Goal: Transaction & Acquisition: Book appointment/travel/reservation

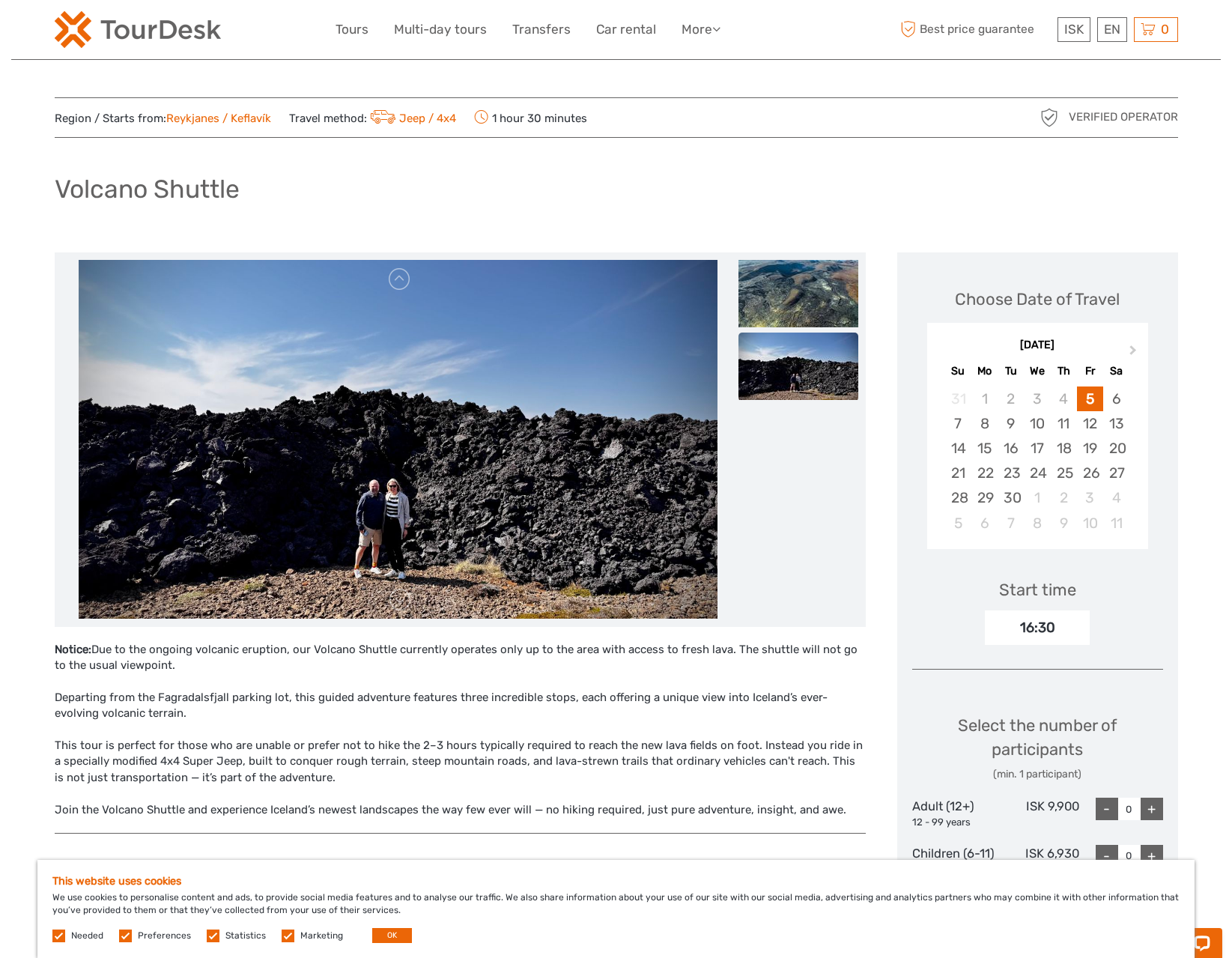
click at [812, 356] on img at bounding box center [798, 366] width 120 height 67
click at [398, 275] on link at bounding box center [399, 279] width 24 height 24
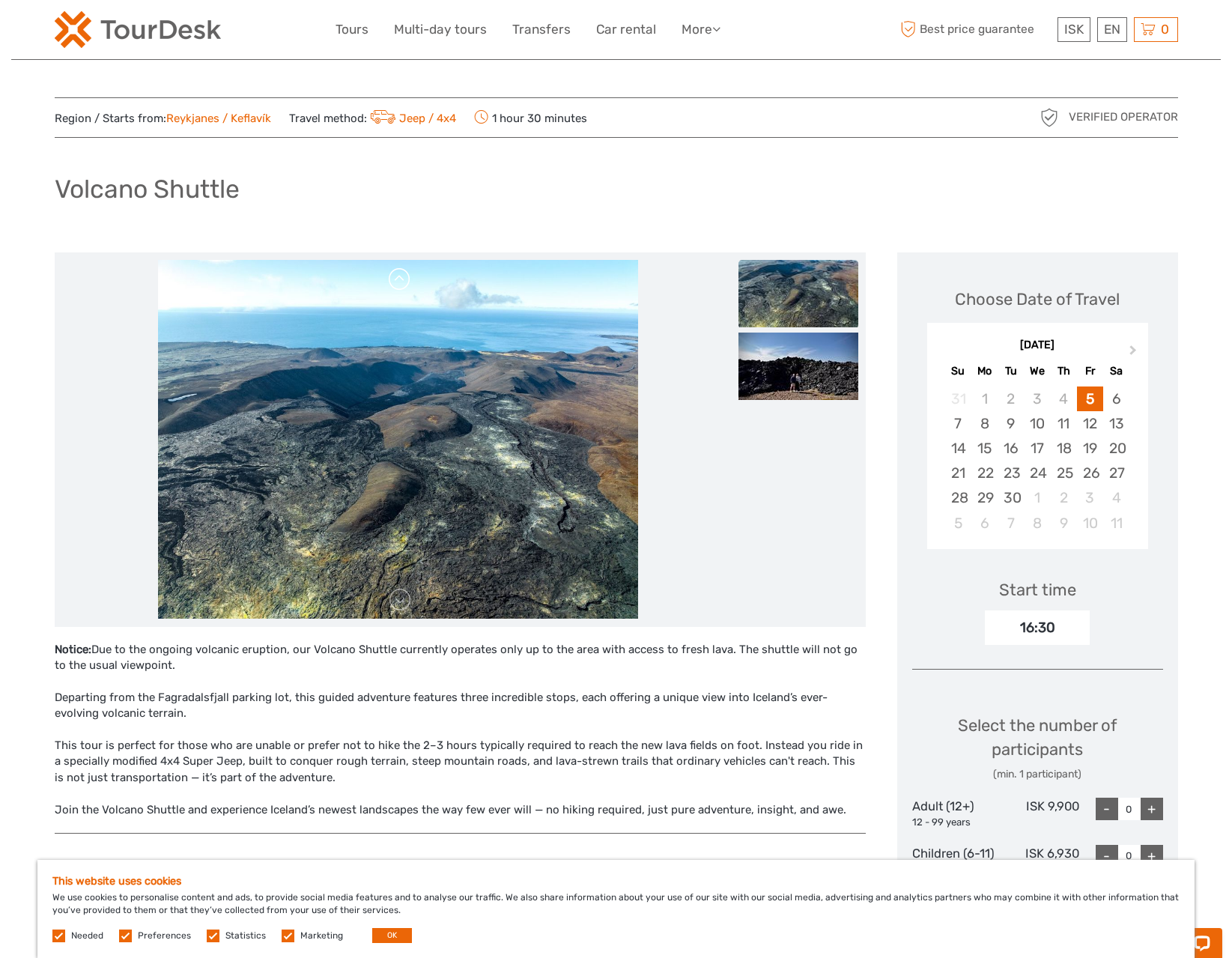
click at [398, 275] on link at bounding box center [399, 279] width 24 height 24
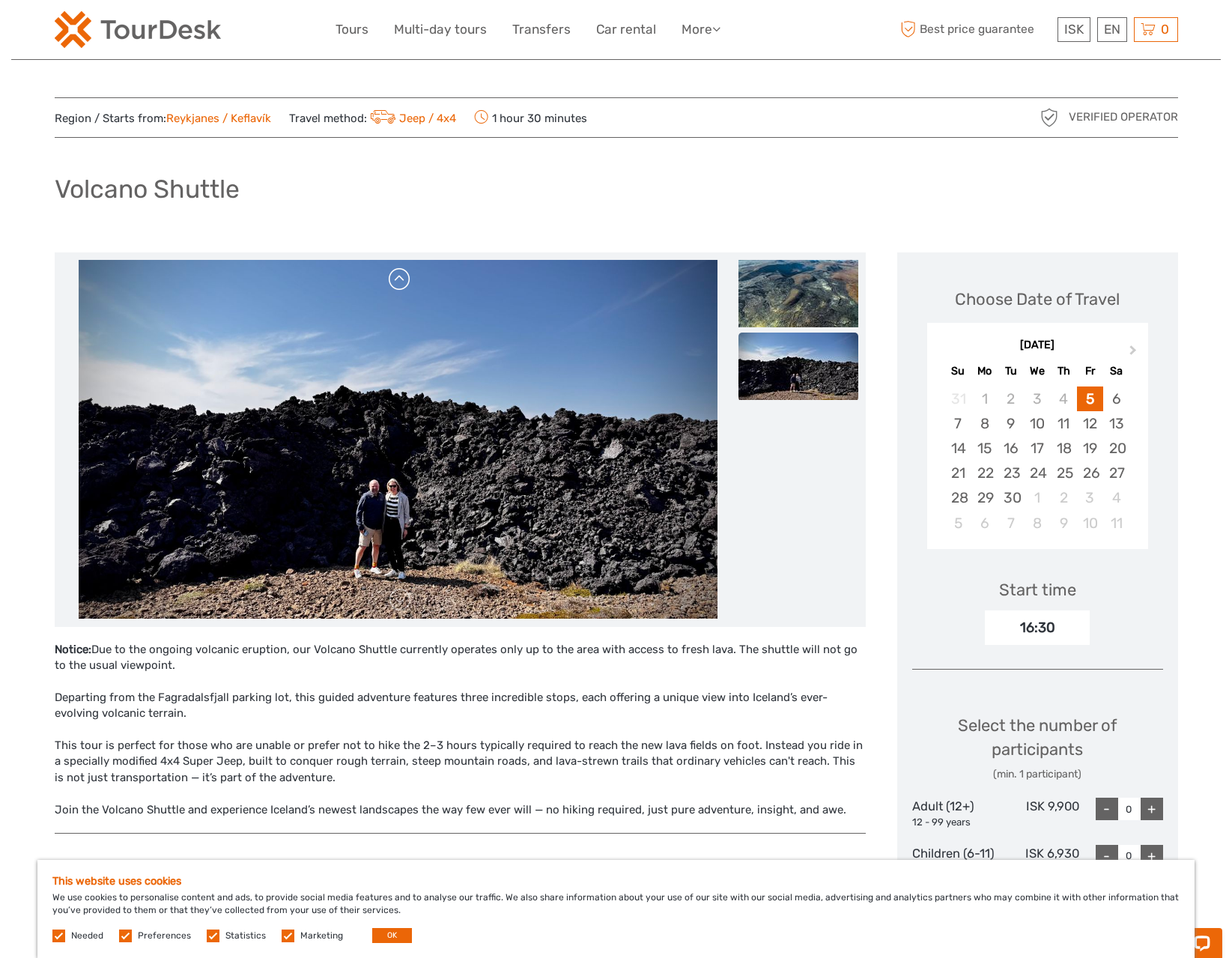
click at [398, 275] on link at bounding box center [399, 279] width 24 height 24
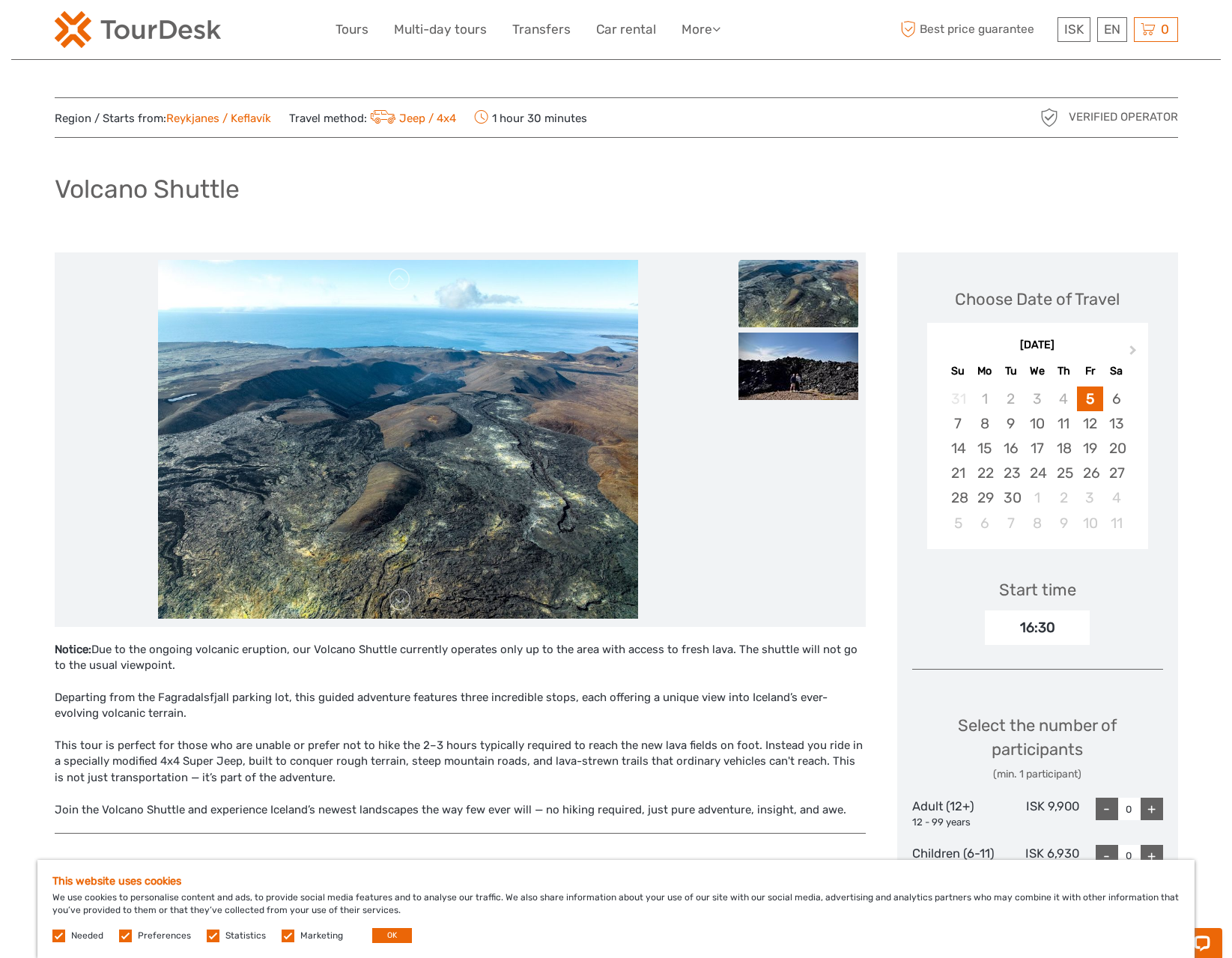
scroll to position [1, 0]
click at [427, 116] on link "Jeep / 4x4" at bounding box center [411, 117] width 90 height 13
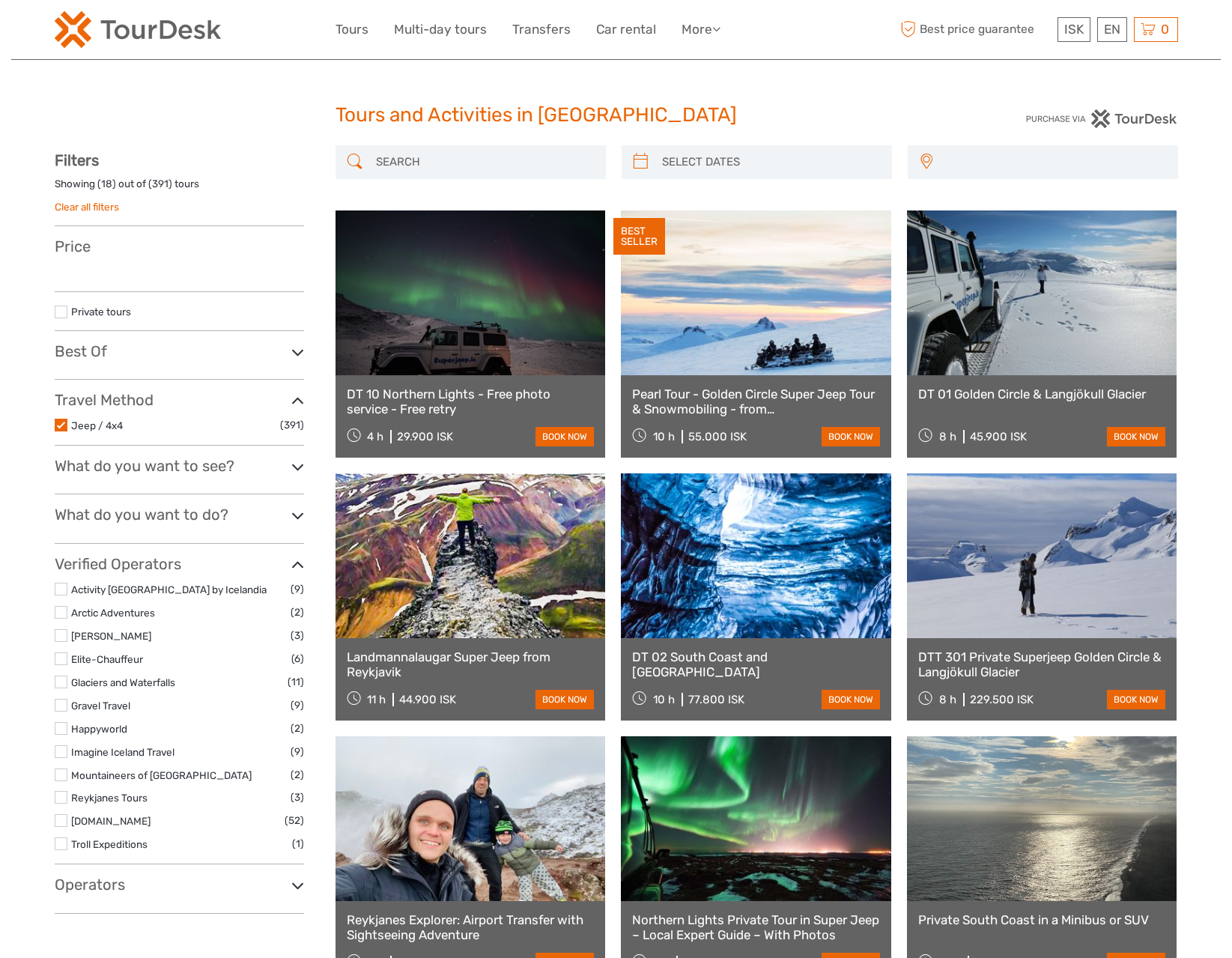
select select
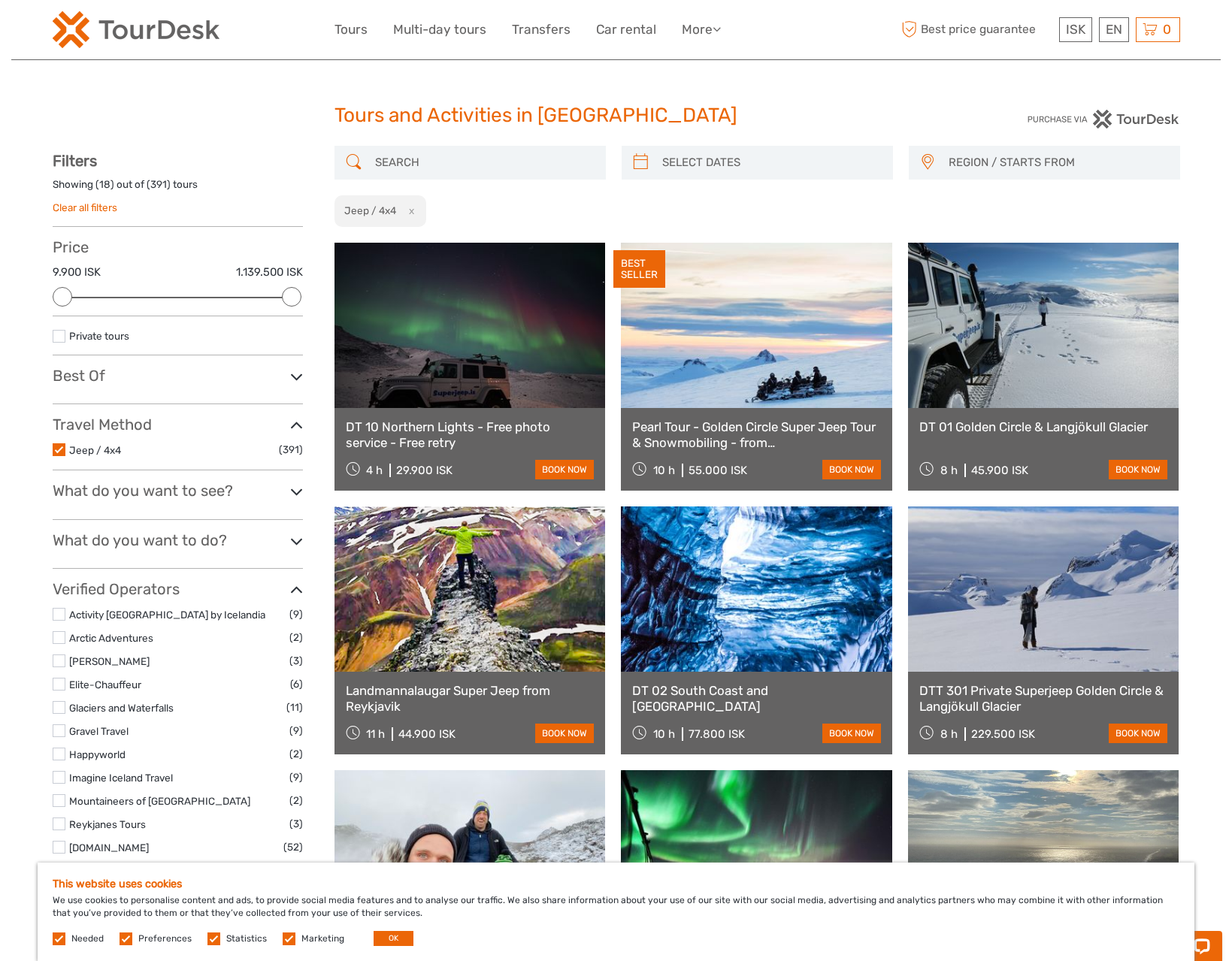
click at [139, 35] on img at bounding box center [136, 29] width 167 height 37
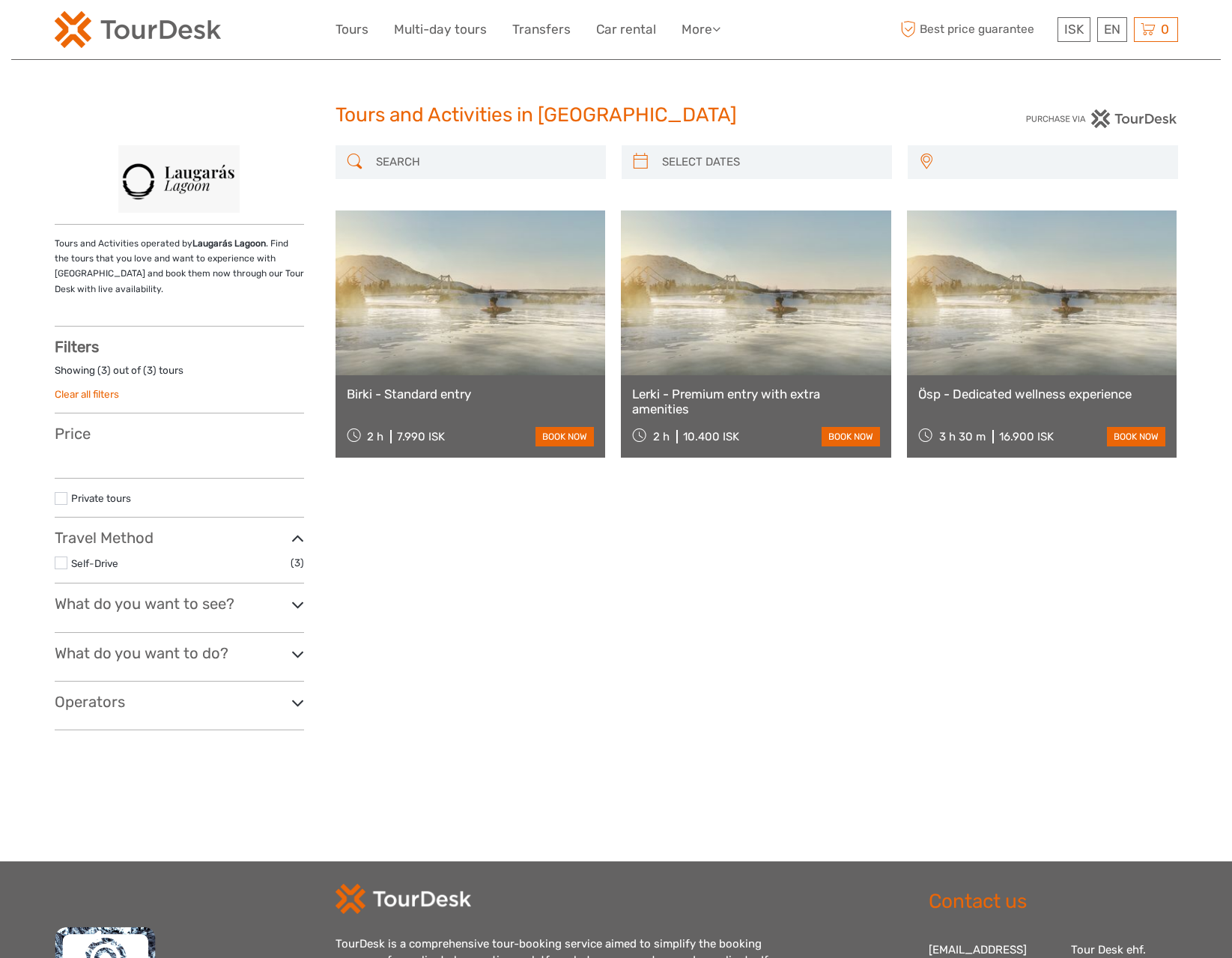
select select
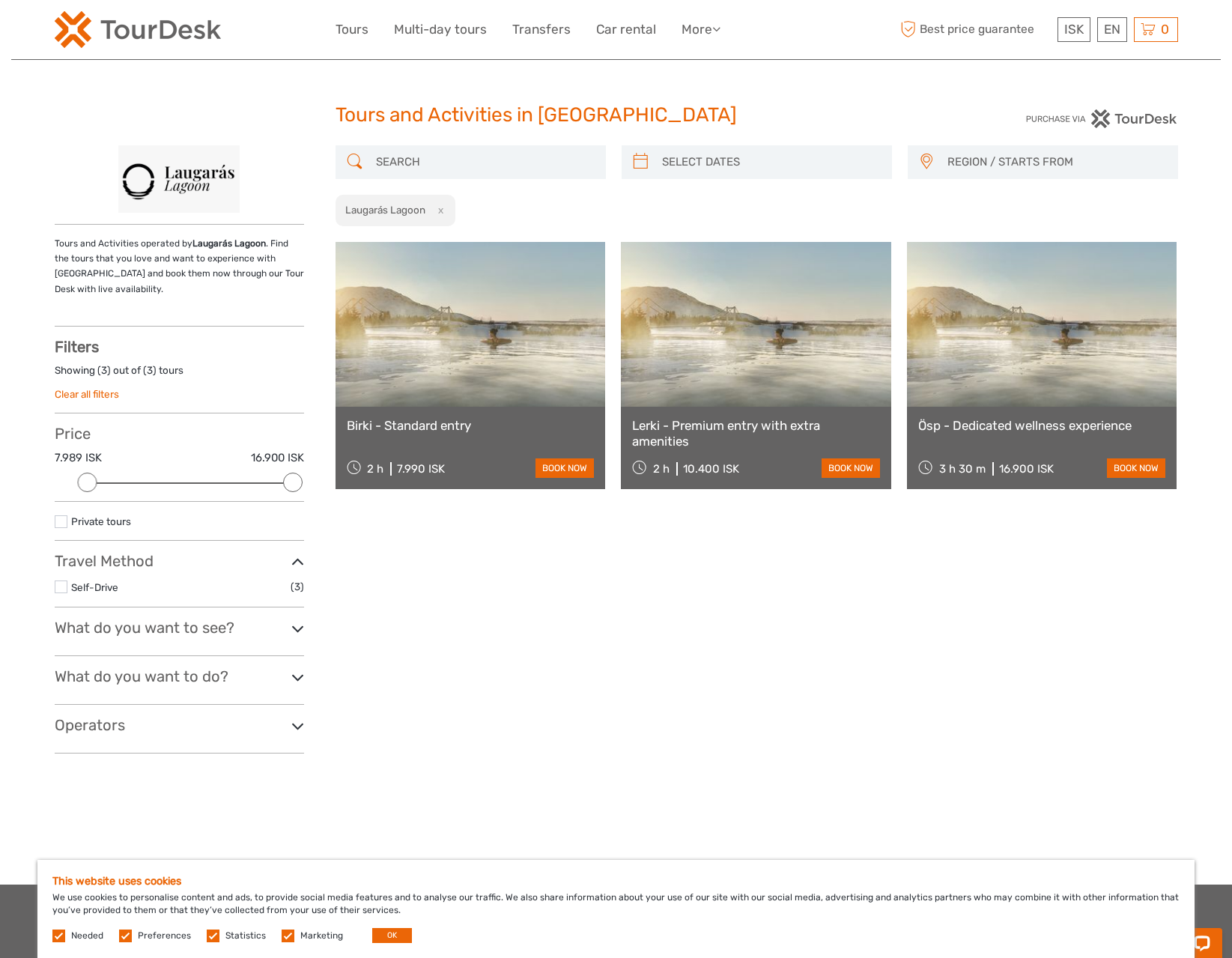
click at [990, 414] on div "Ösp - Dedicated wellness experience 3 h 30 m 16.900 ISK book now" at bounding box center [1042, 447] width 270 height 82
click at [1065, 388] on link at bounding box center [1042, 324] width 270 height 165
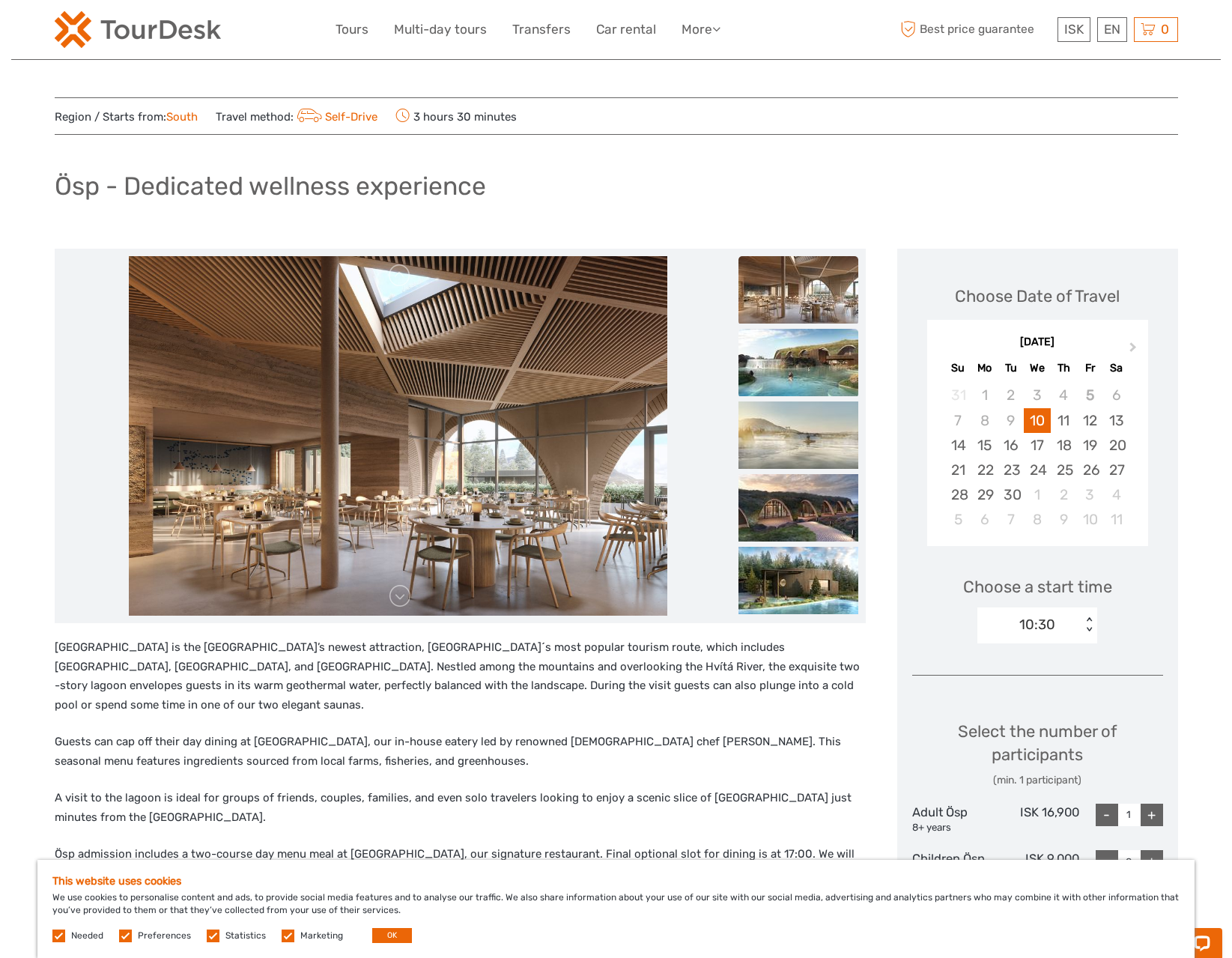
click at [798, 380] on img at bounding box center [798, 362] width 120 height 67
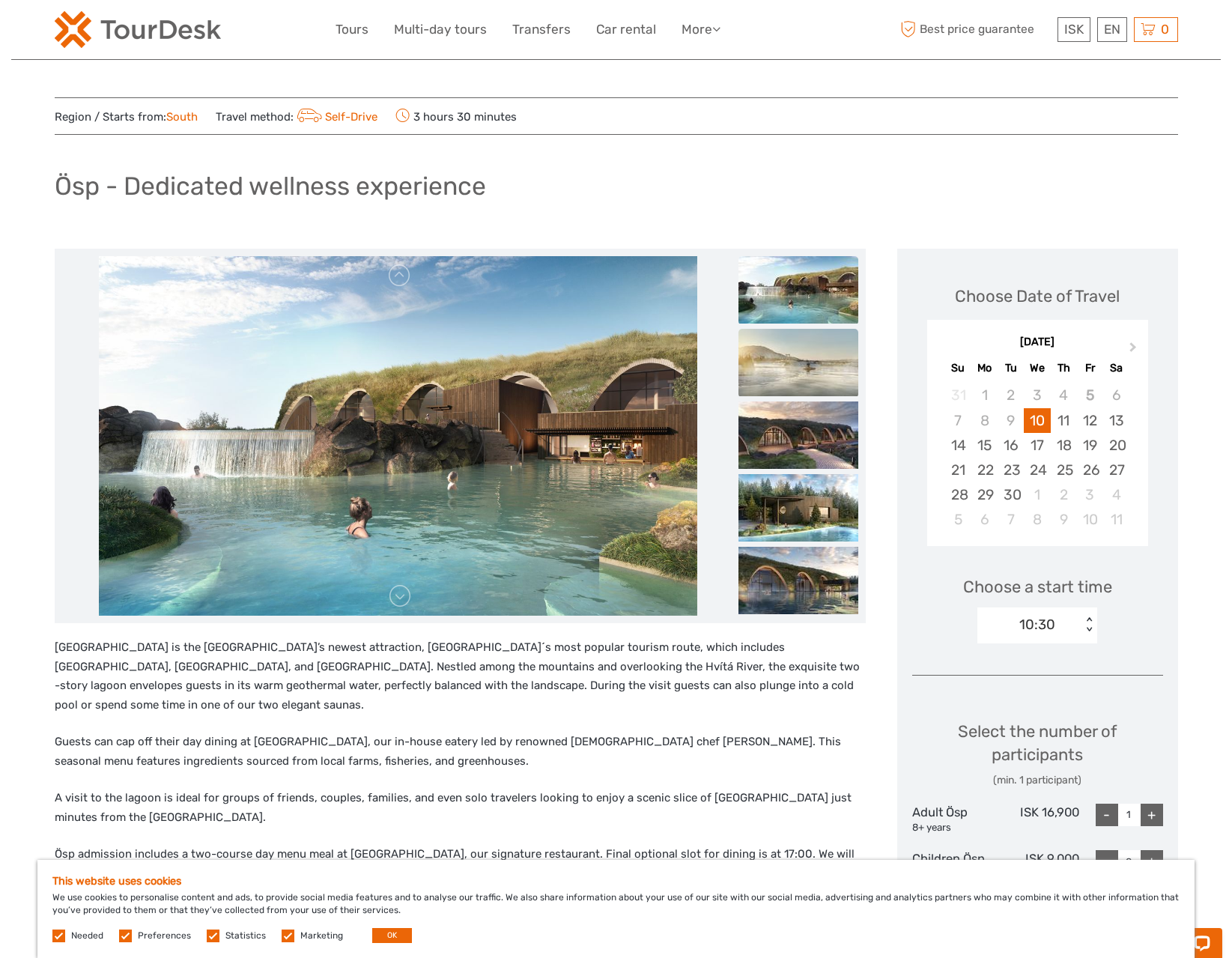
click at [795, 385] on img at bounding box center [798, 362] width 120 height 67
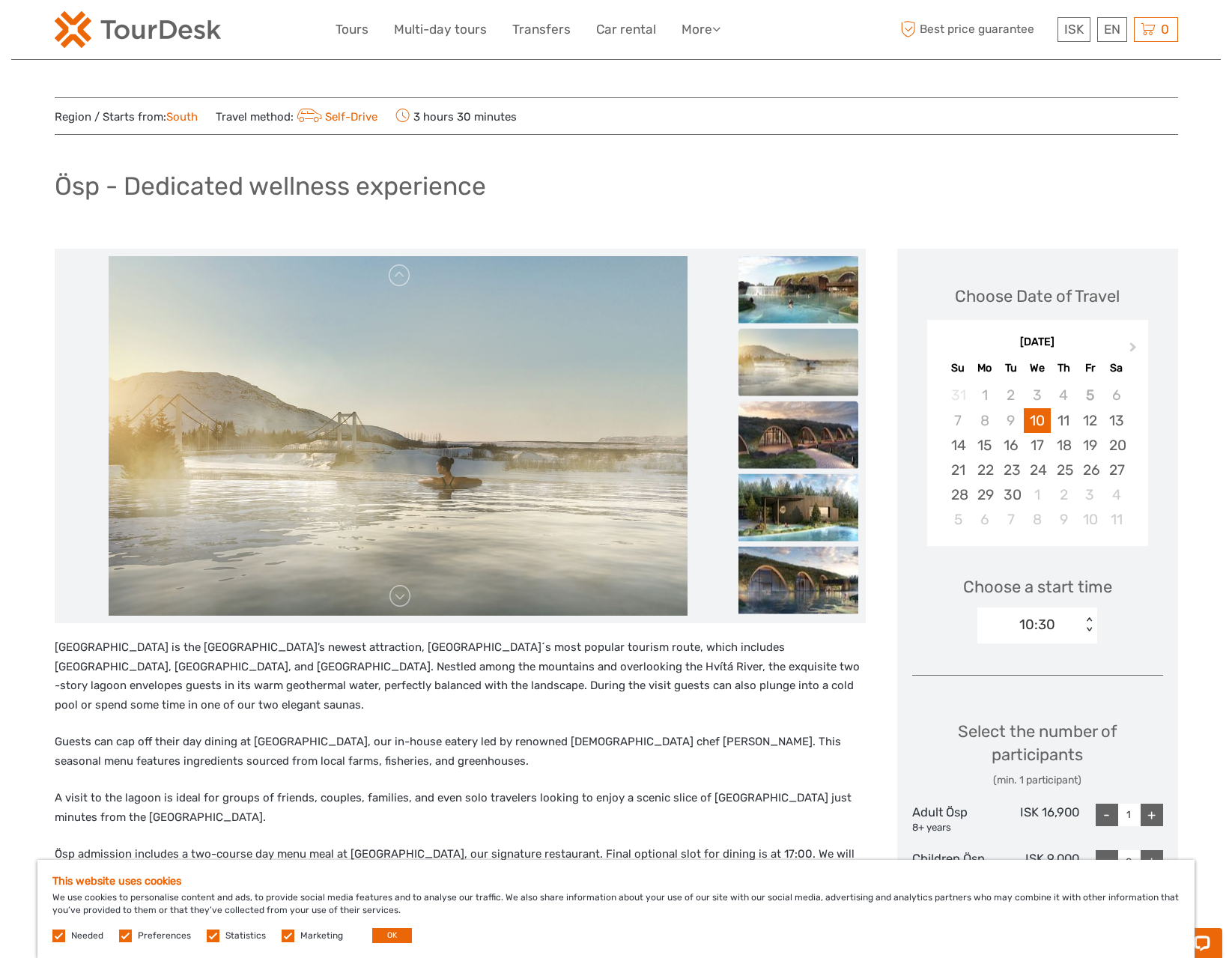
drag, startPoint x: 795, startPoint y: 426, endPoint x: 795, endPoint y: 435, distance: 9.0
click at [795, 426] on img at bounding box center [798, 435] width 120 height 67
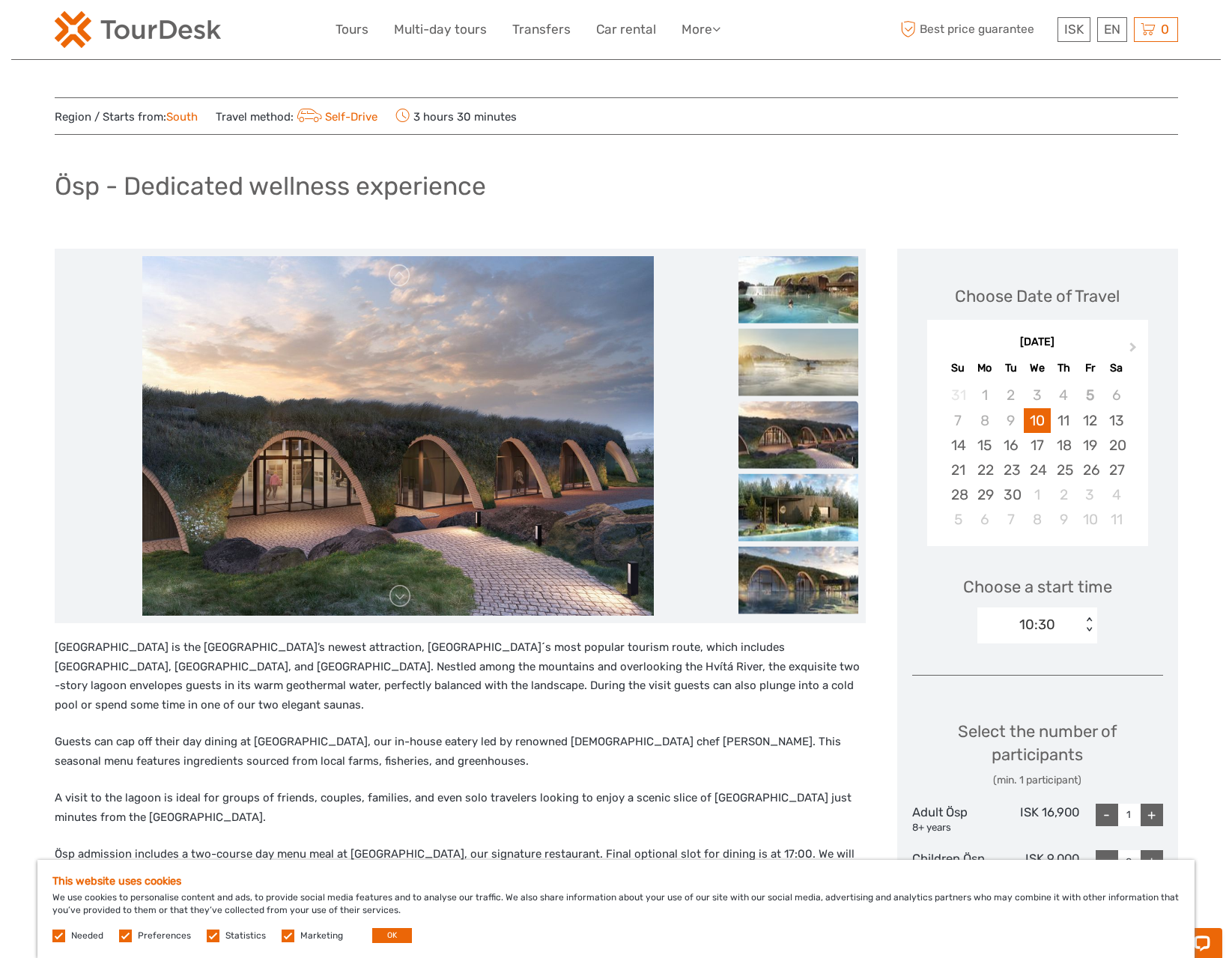
click at [791, 471] on ul at bounding box center [798, 402] width 120 height 437
click at [793, 503] on img at bounding box center [798, 508] width 120 height 67
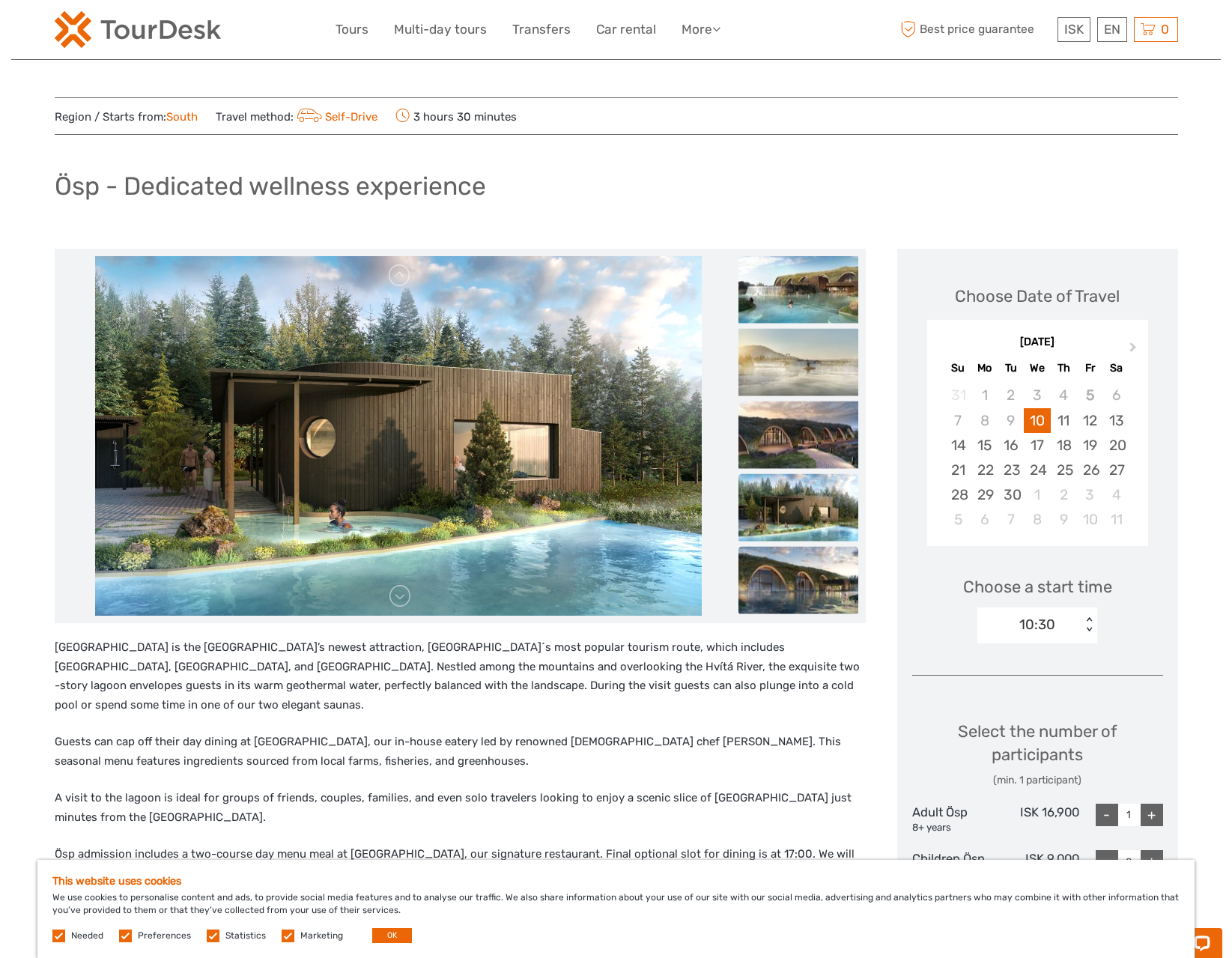
drag, startPoint x: 795, startPoint y: 579, endPoint x: 799, endPoint y: 559, distance: 20.4
click at [795, 579] on img at bounding box center [798, 580] width 120 height 67
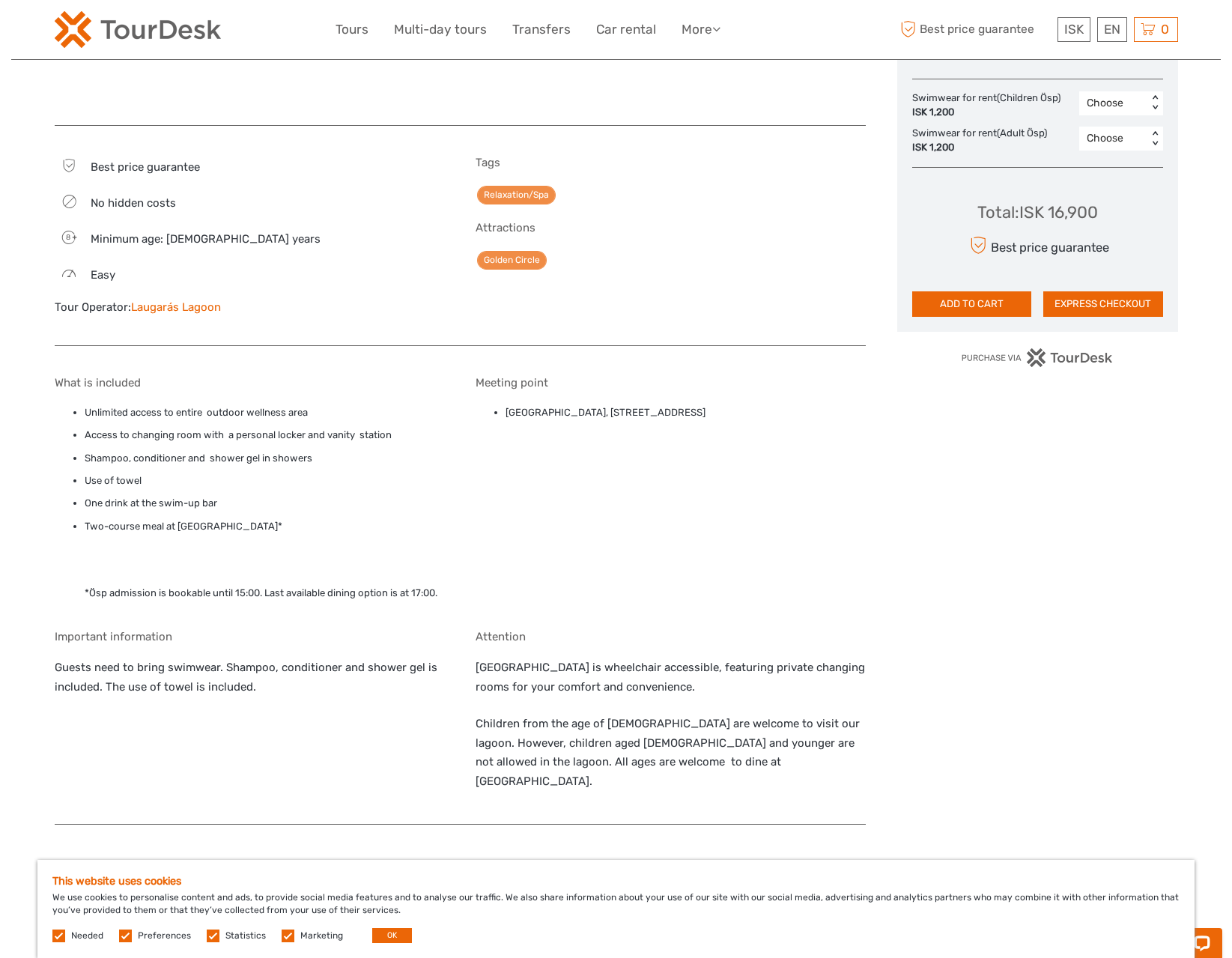
scroll to position [825, 0]
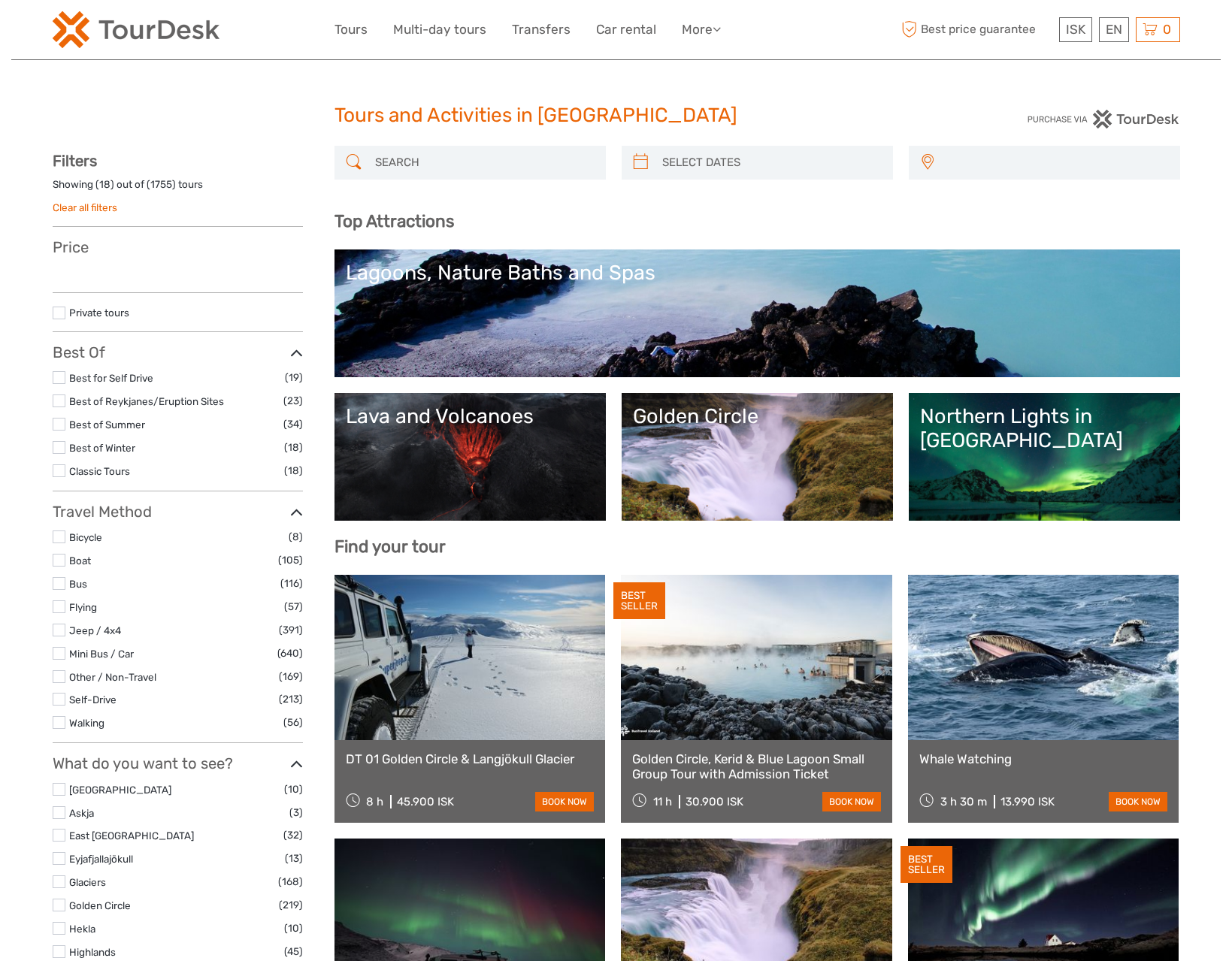
select select
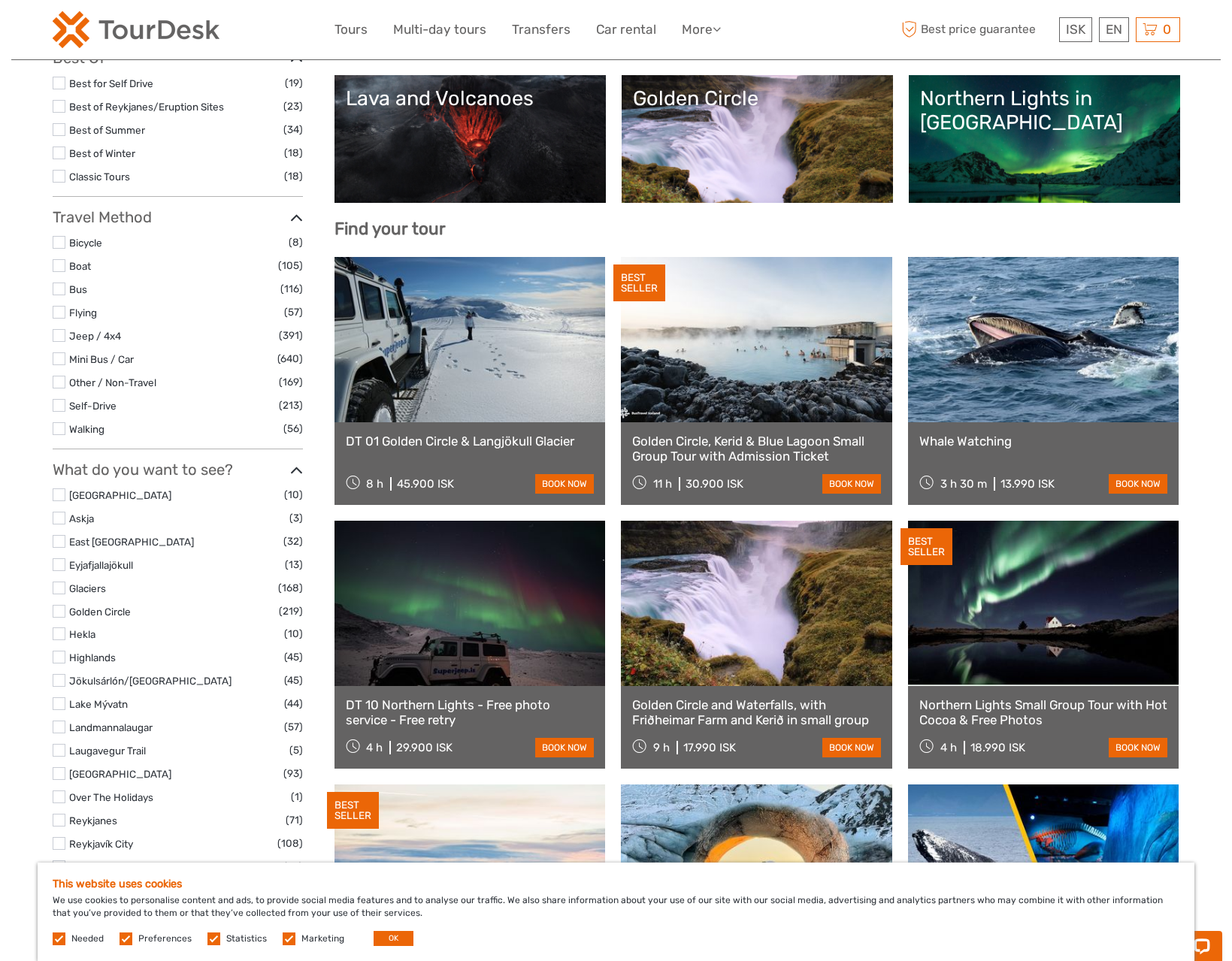
scroll to position [331, 0]
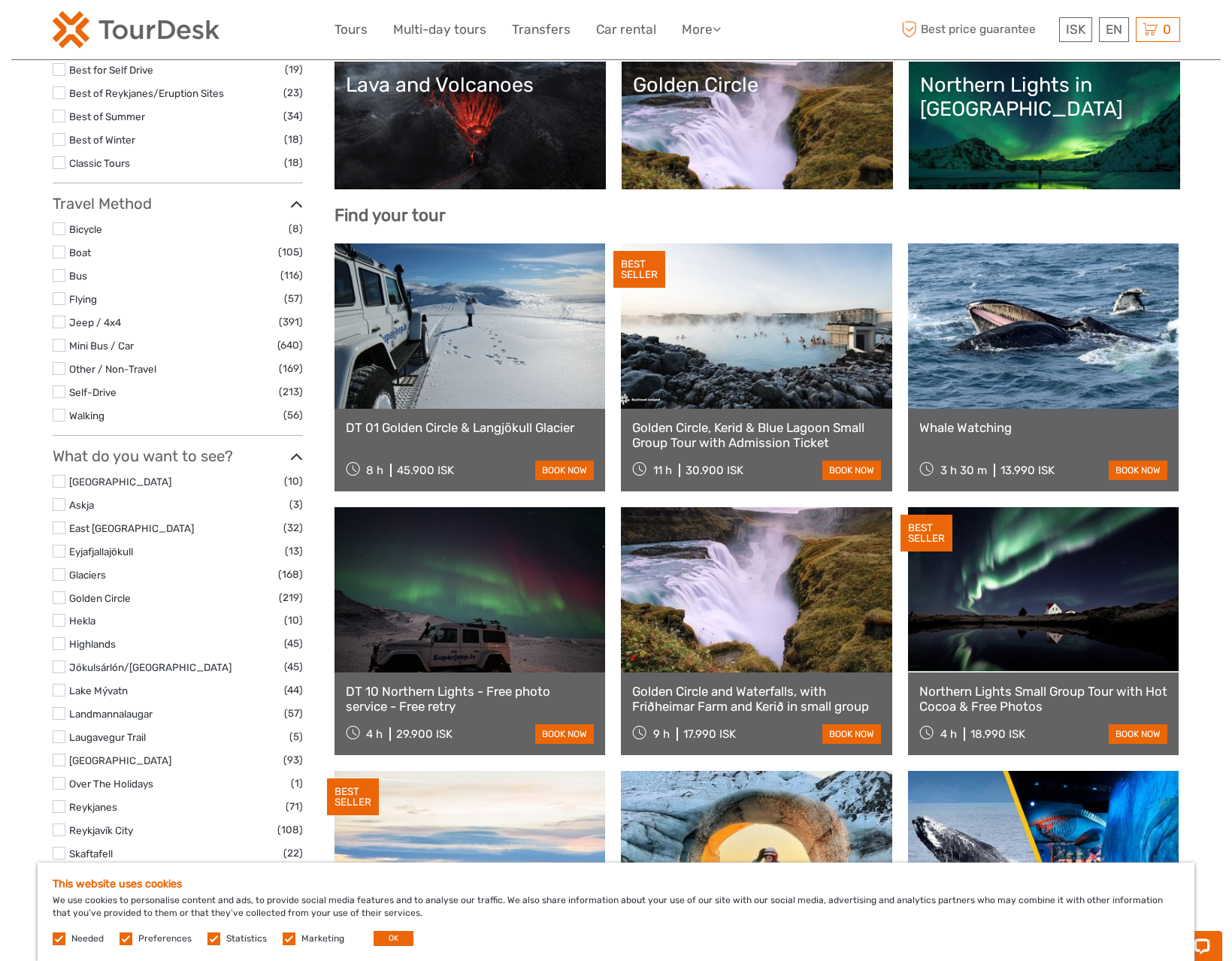
click at [64, 599] on label at bounding box center [58, 598] width 12 height 12
click at [0, 0] on input "checkbox" at bounding box center [0, 0] width 0 height 0
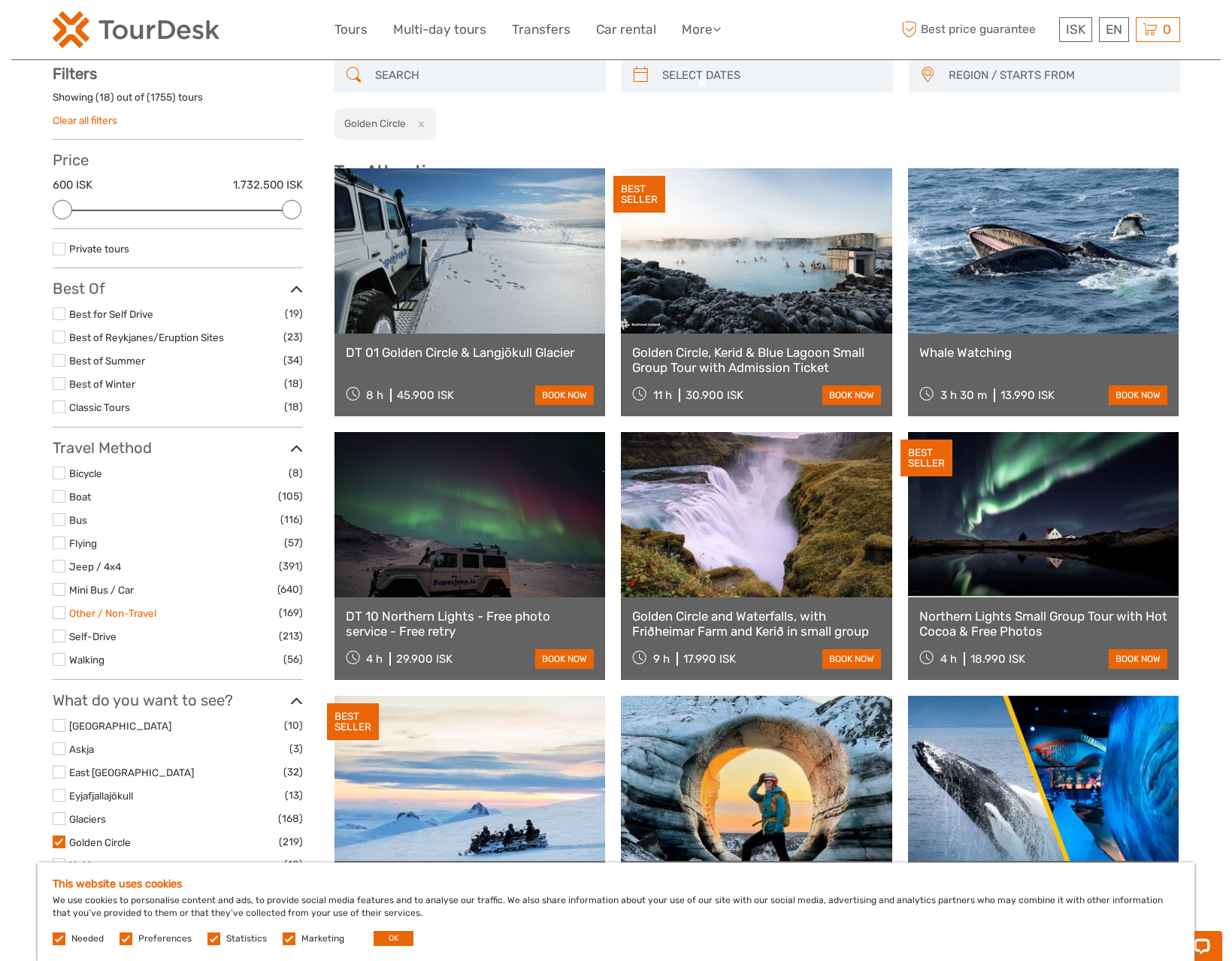
scroll to position [85, 0]
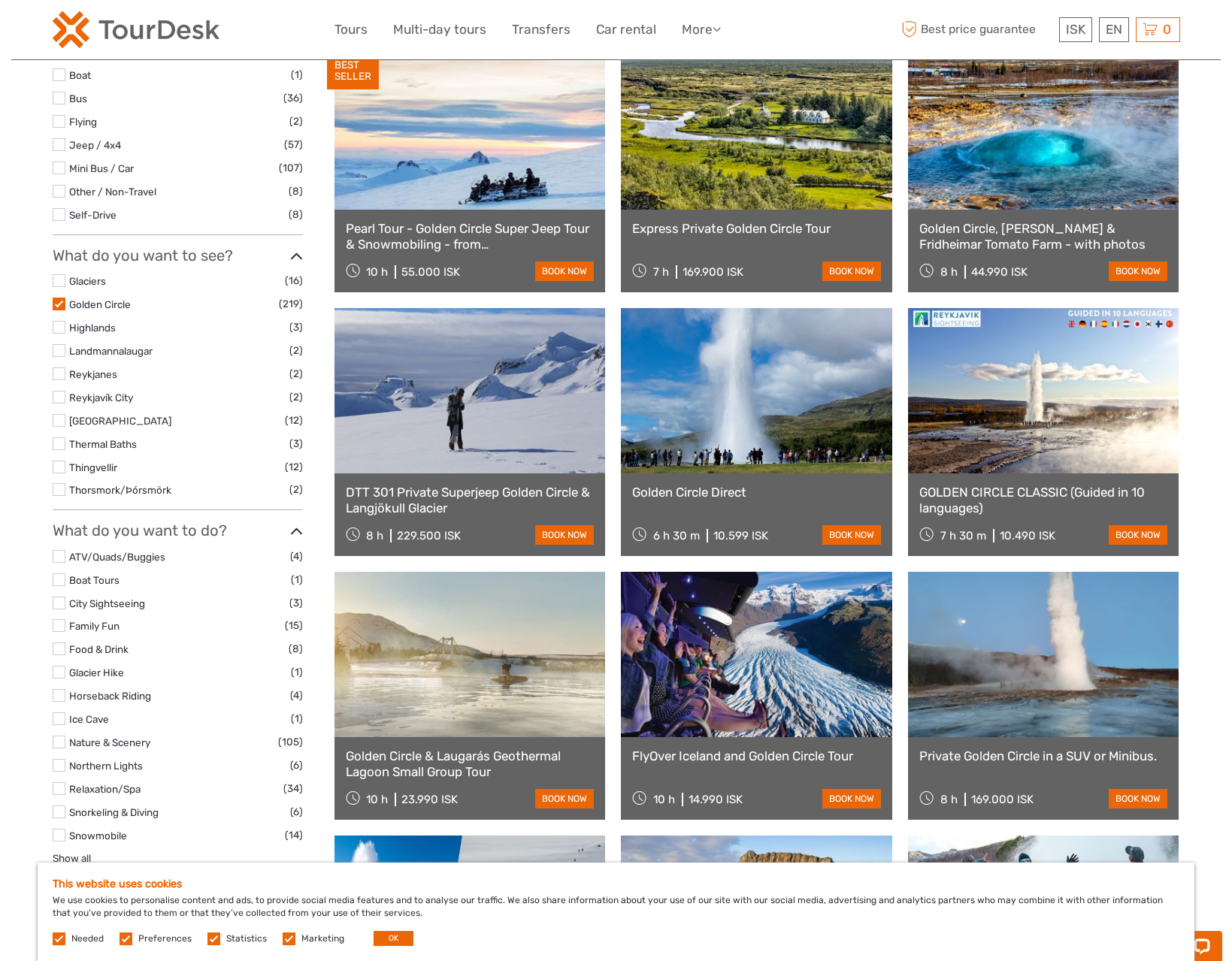
scroll to position [441, 0]
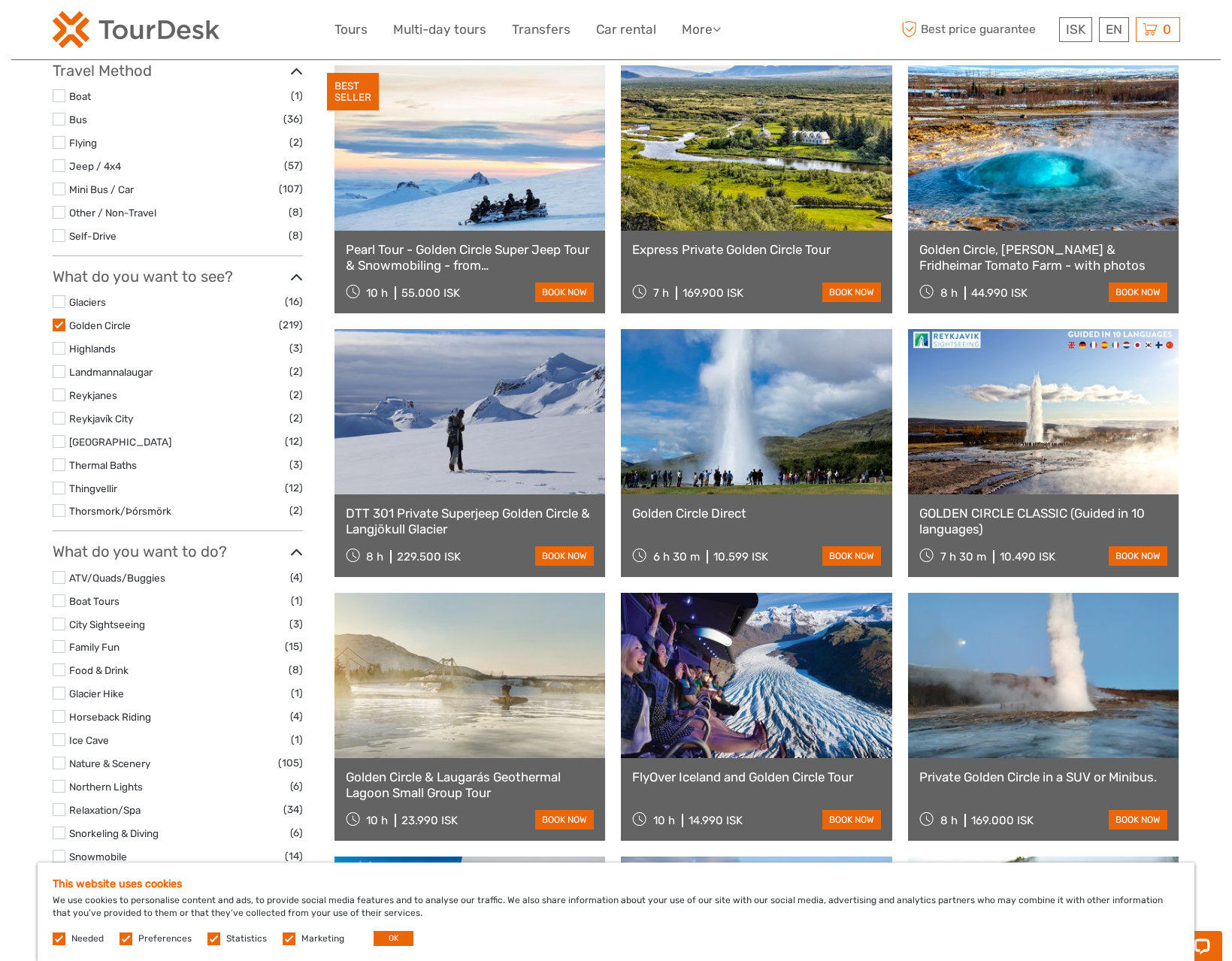
drag, startPoint x: 443, startPoint y: 691, endPoint x: 432, endPoint y: 686, distance: 12.1
click at [443, 691] on link at bounding box center [470, 675] width 271 height 165
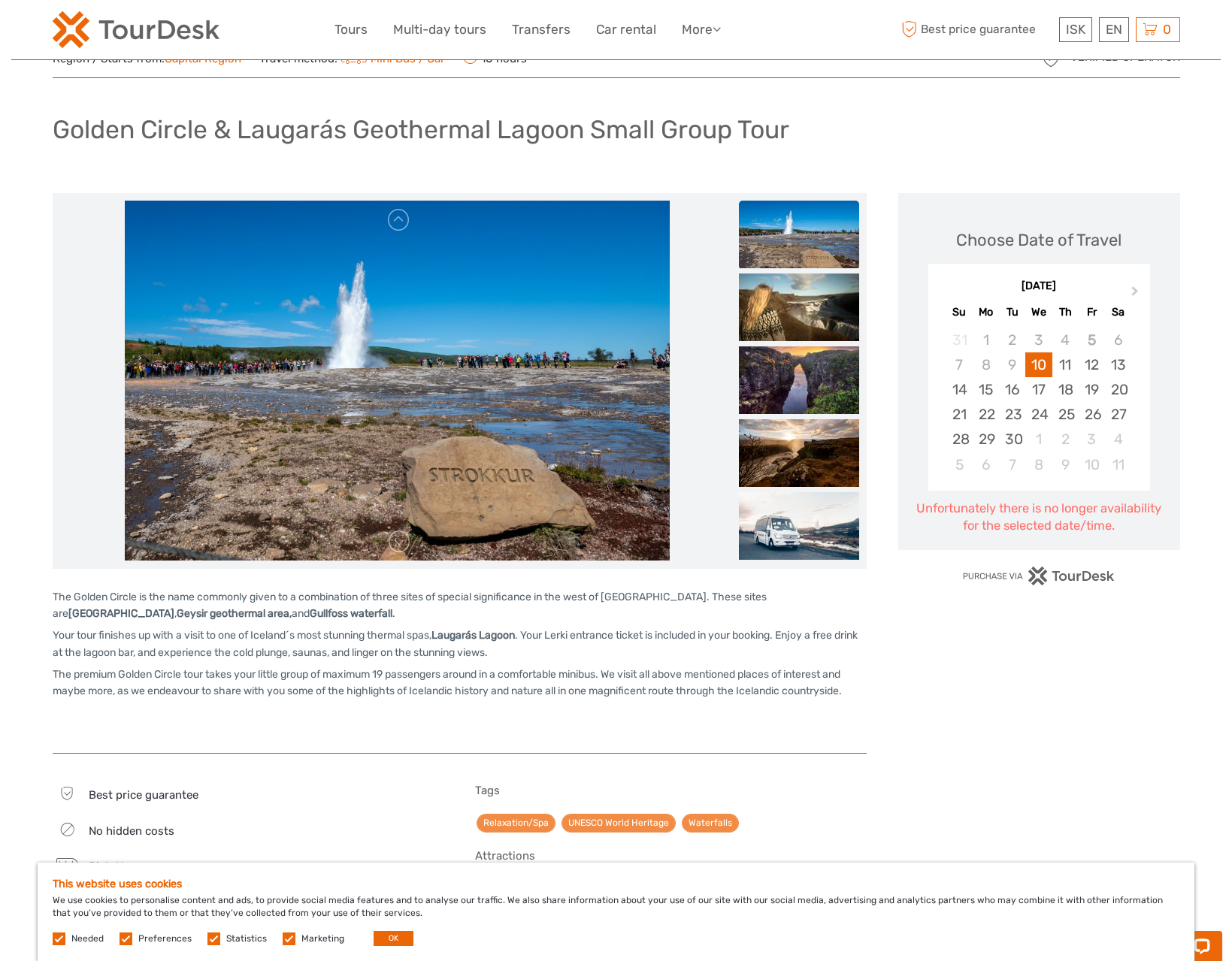
scroll to position [61, 0]
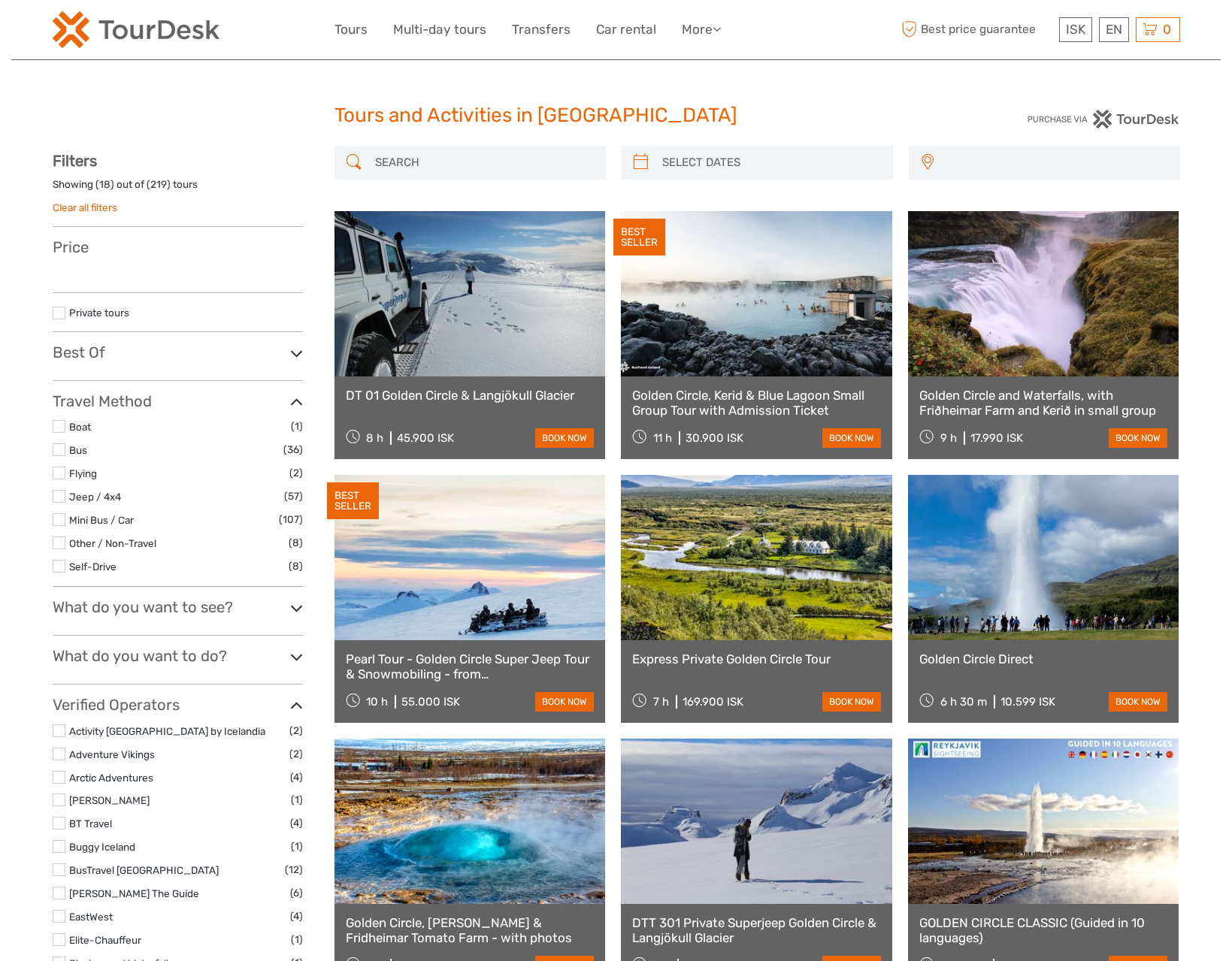
select select
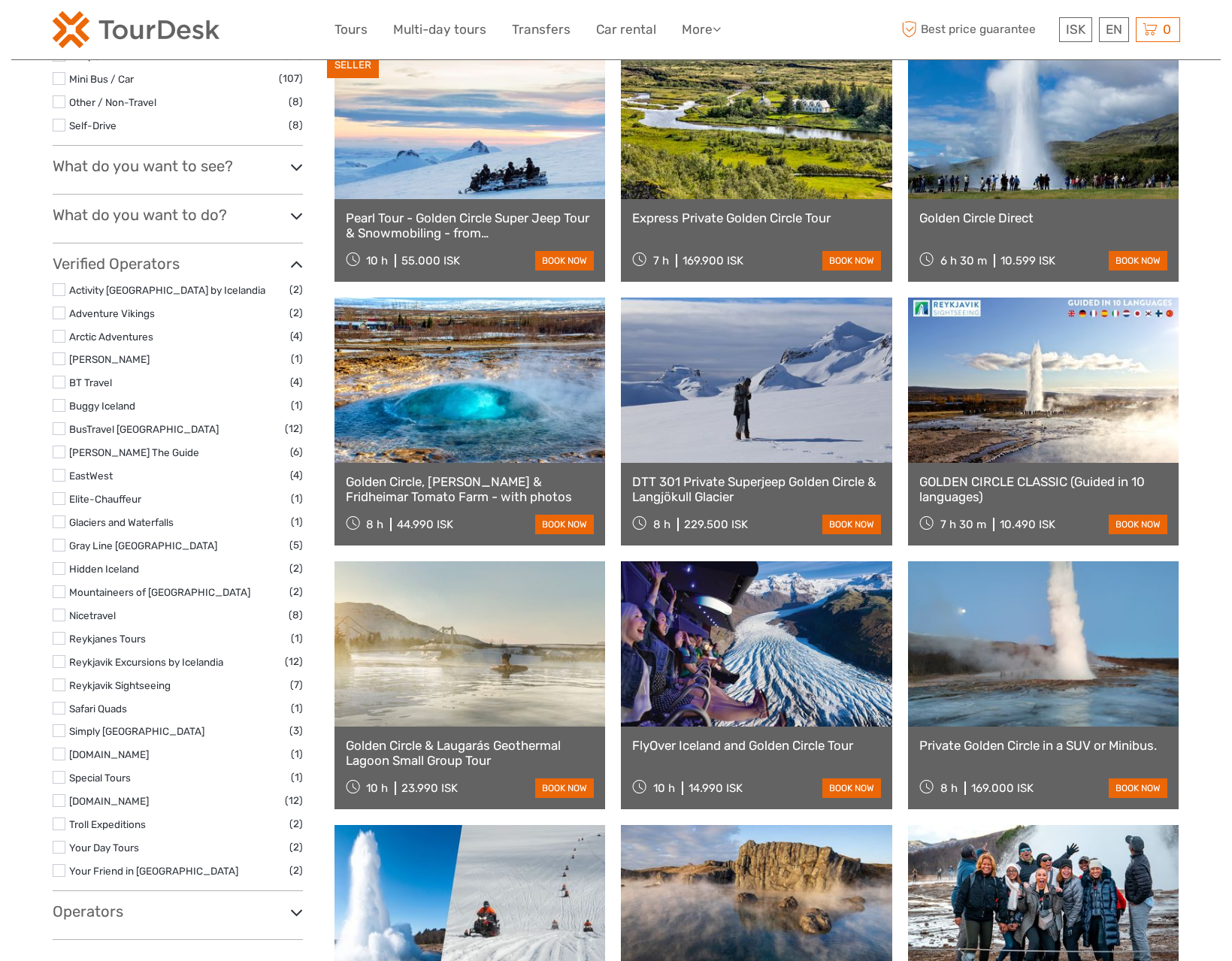
select select
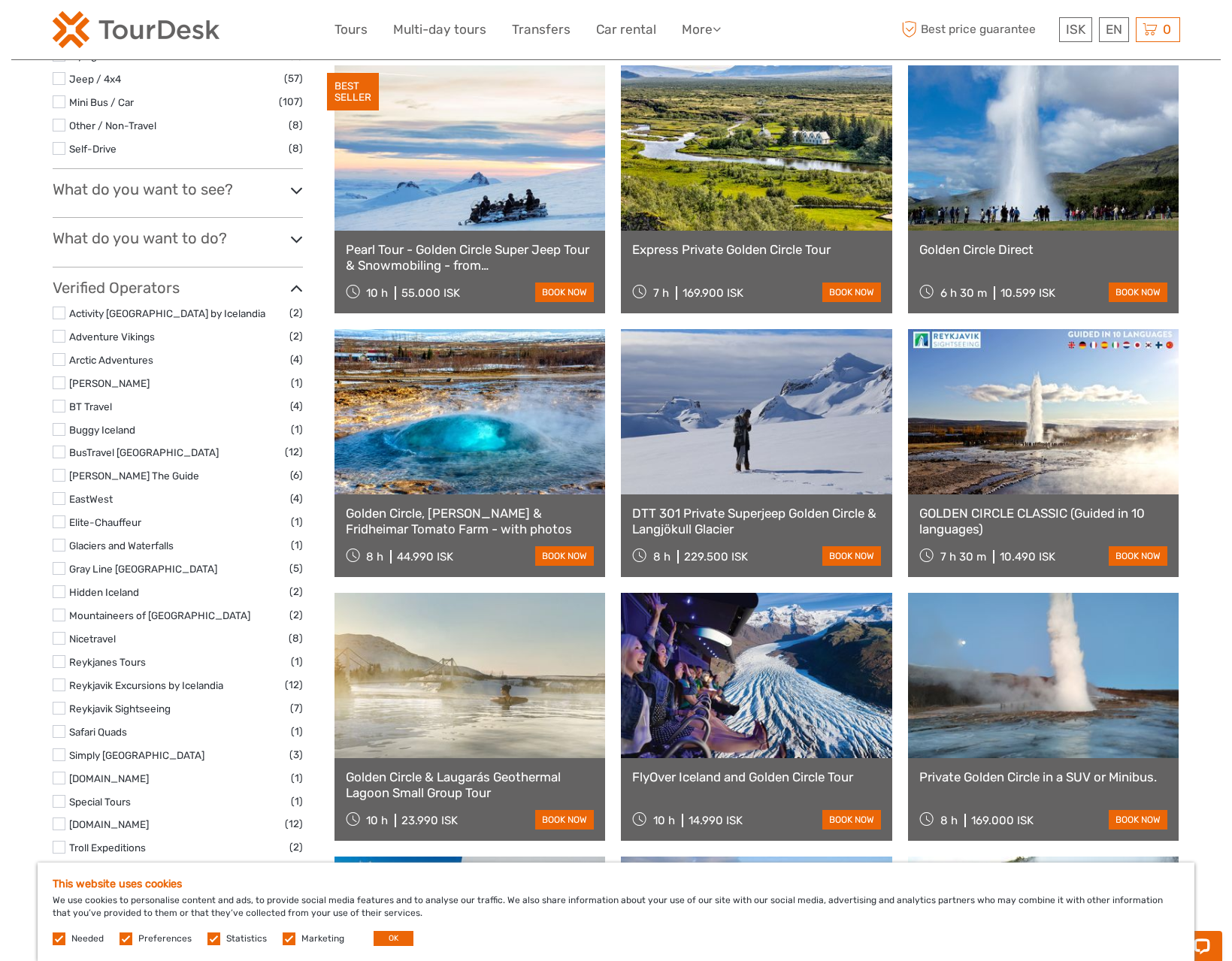
scroll to position [0, 0]
click at [1054, 451] on link at bounding box center [1043, 412] width 271 height 165
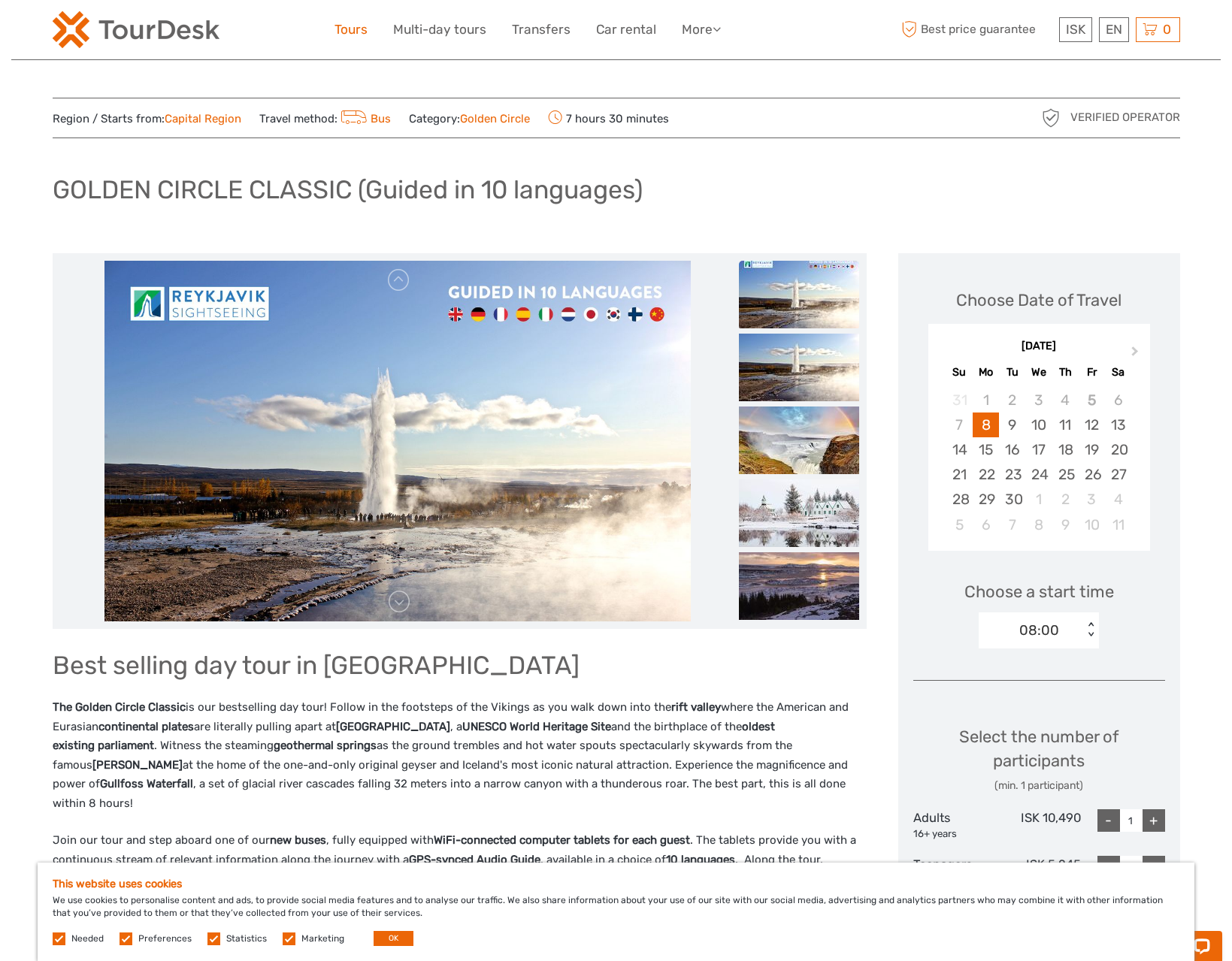
click at [339, 35] on link "Tours" at bounding box center [351, 29] width 33 height 22
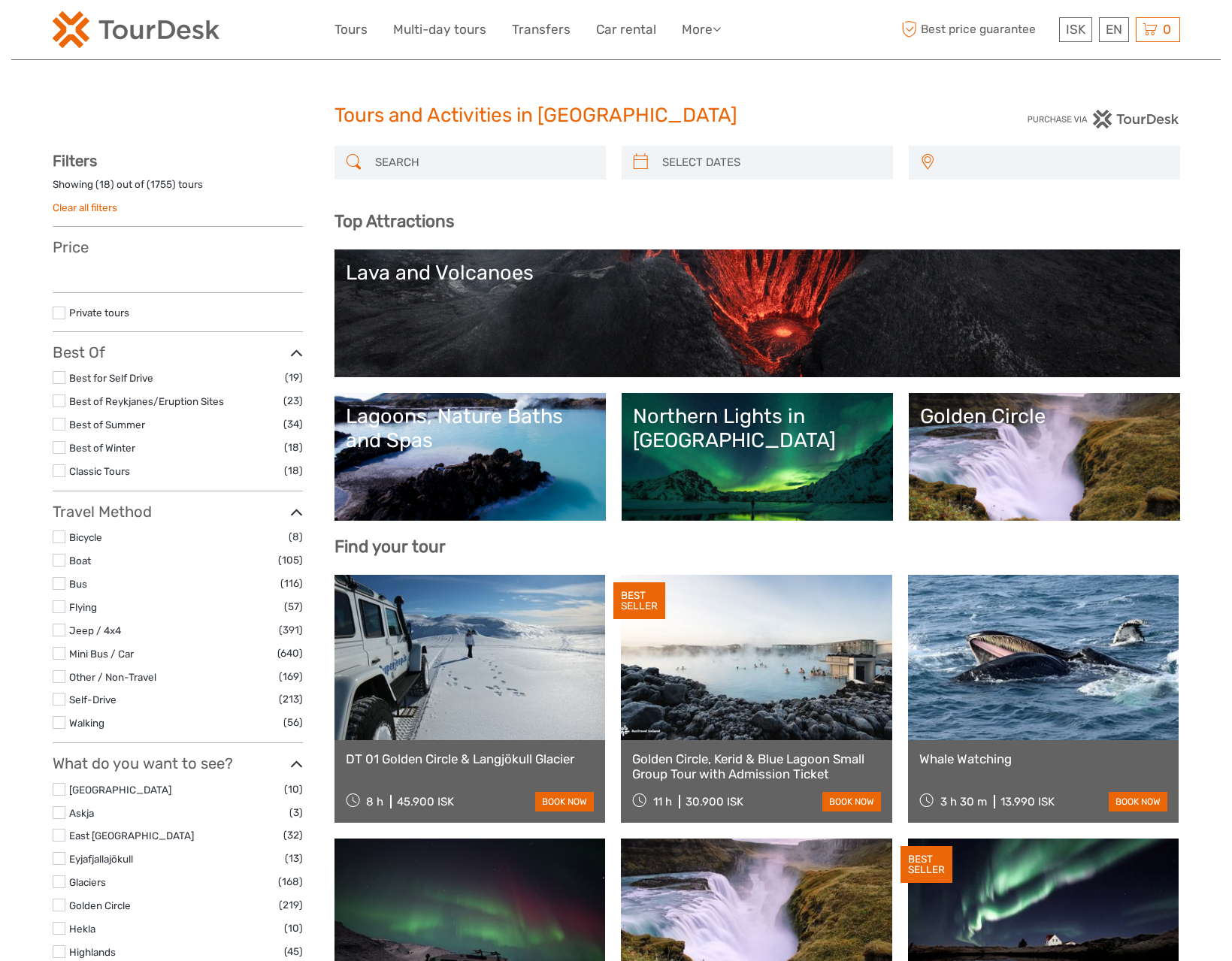
select select
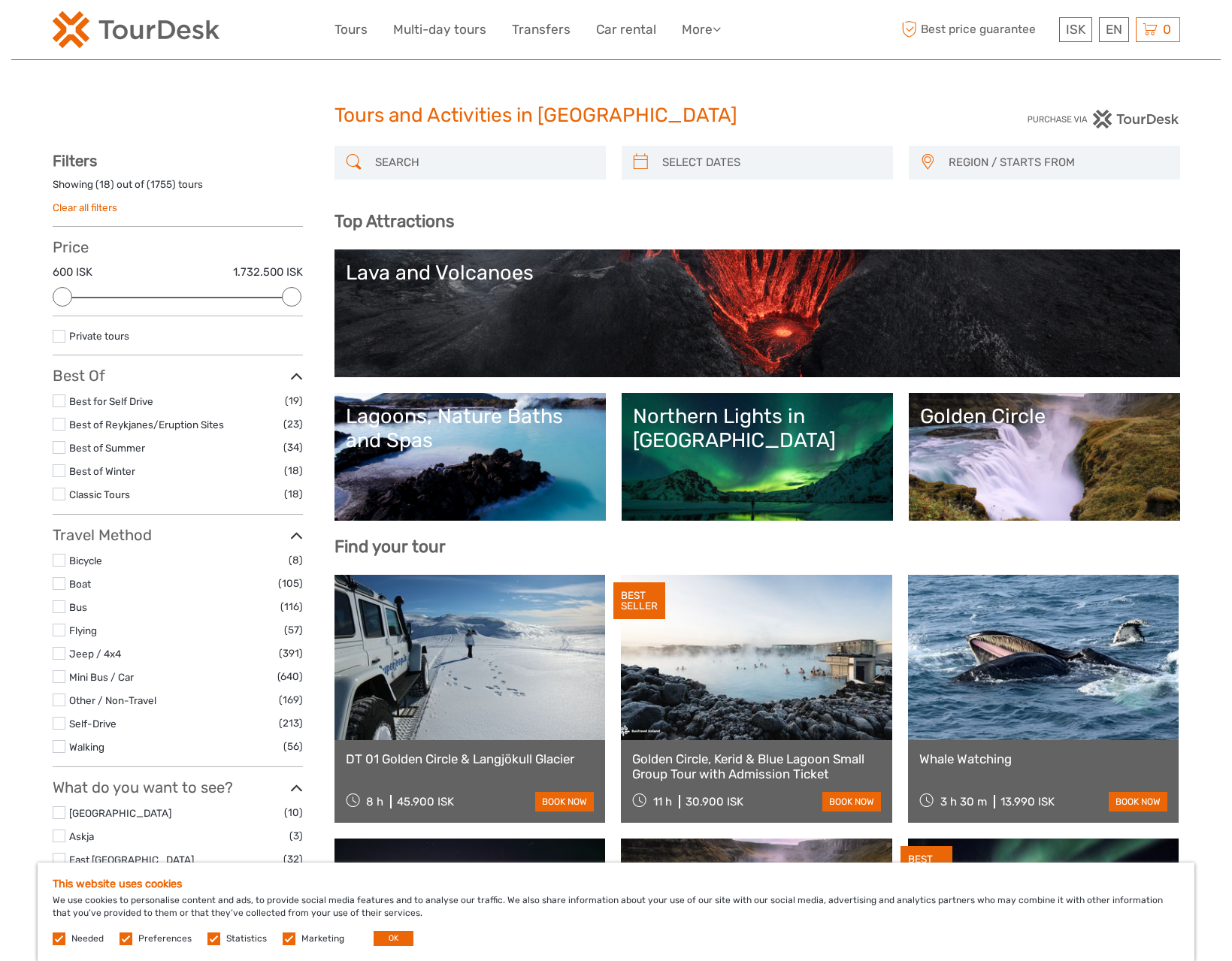
click at [487, 154] on input "search" at bounding box center [484, 163] width 230 height 27
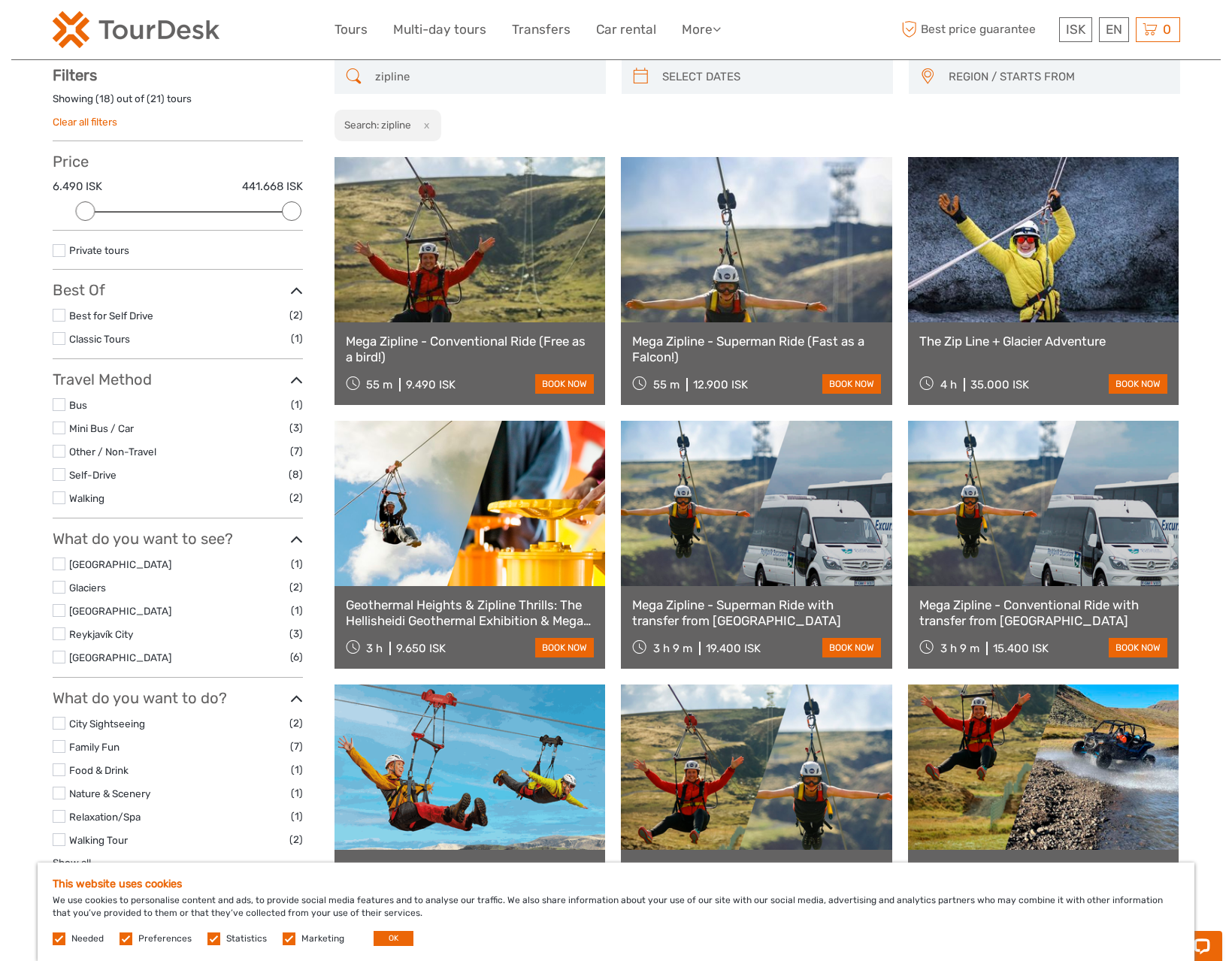
scroll to position [86, 0]
type input "zipline"
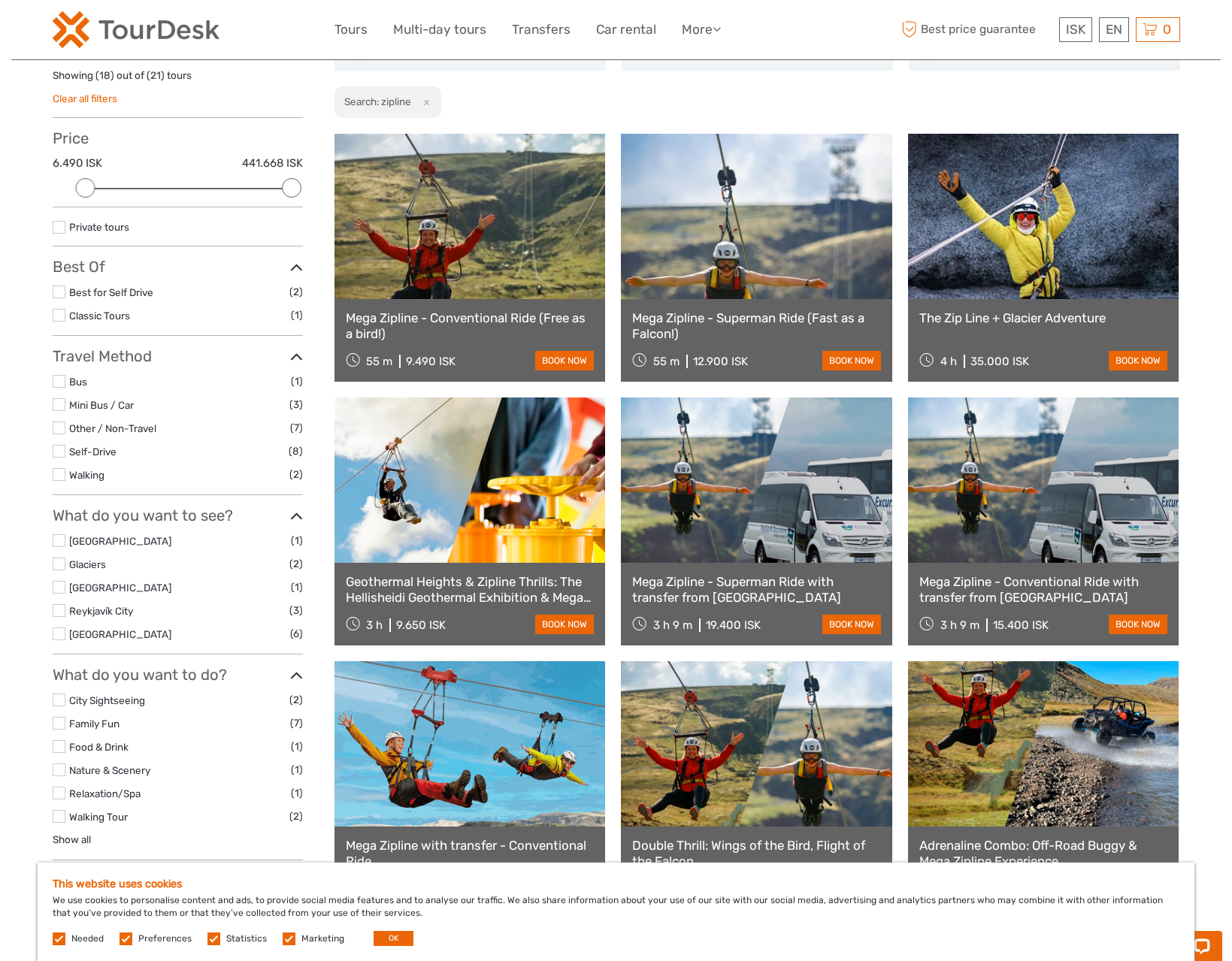
scroll to position [111, 0]
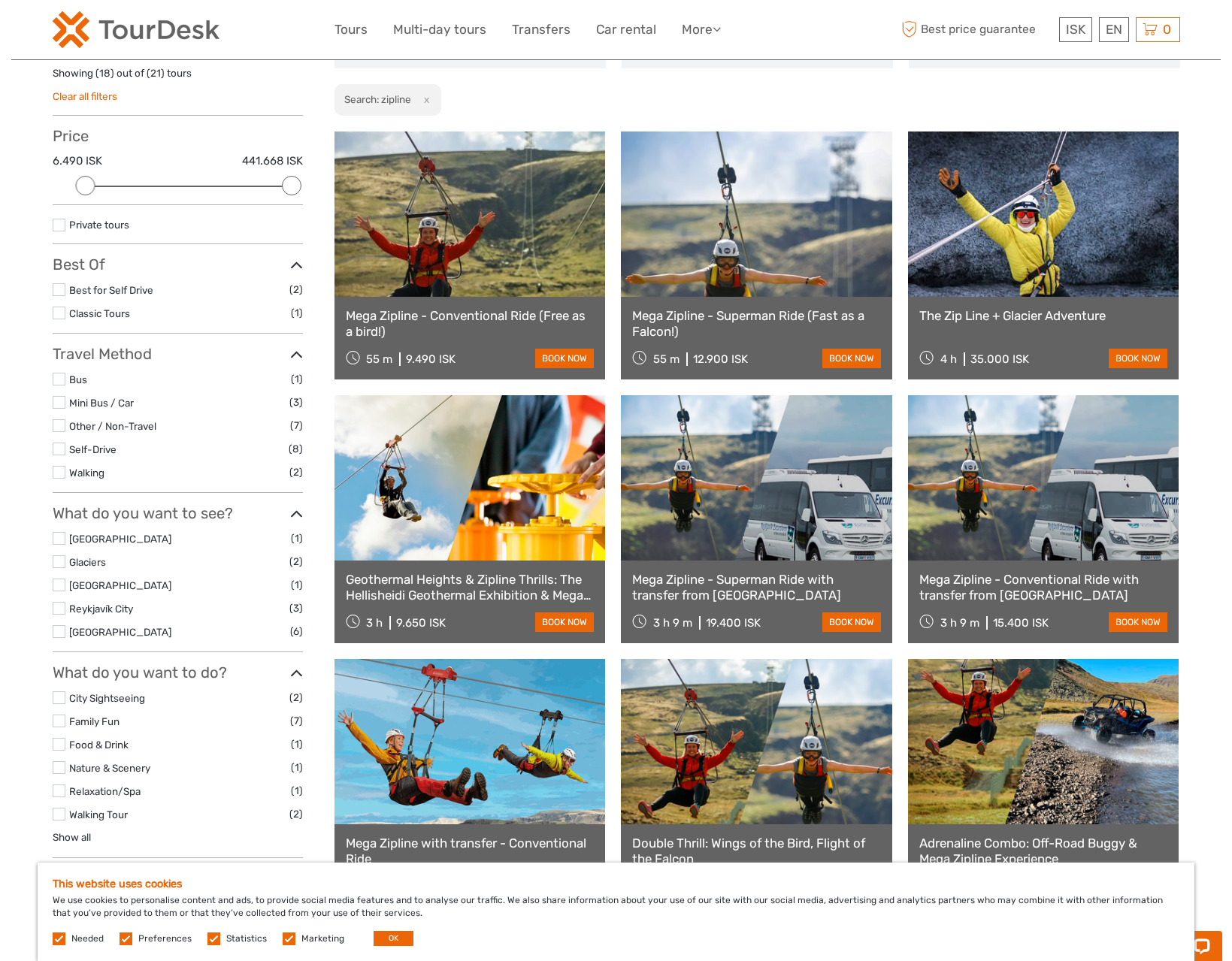
click at [390, 511] on link at bounding box center [470, 478] width 271 height 165
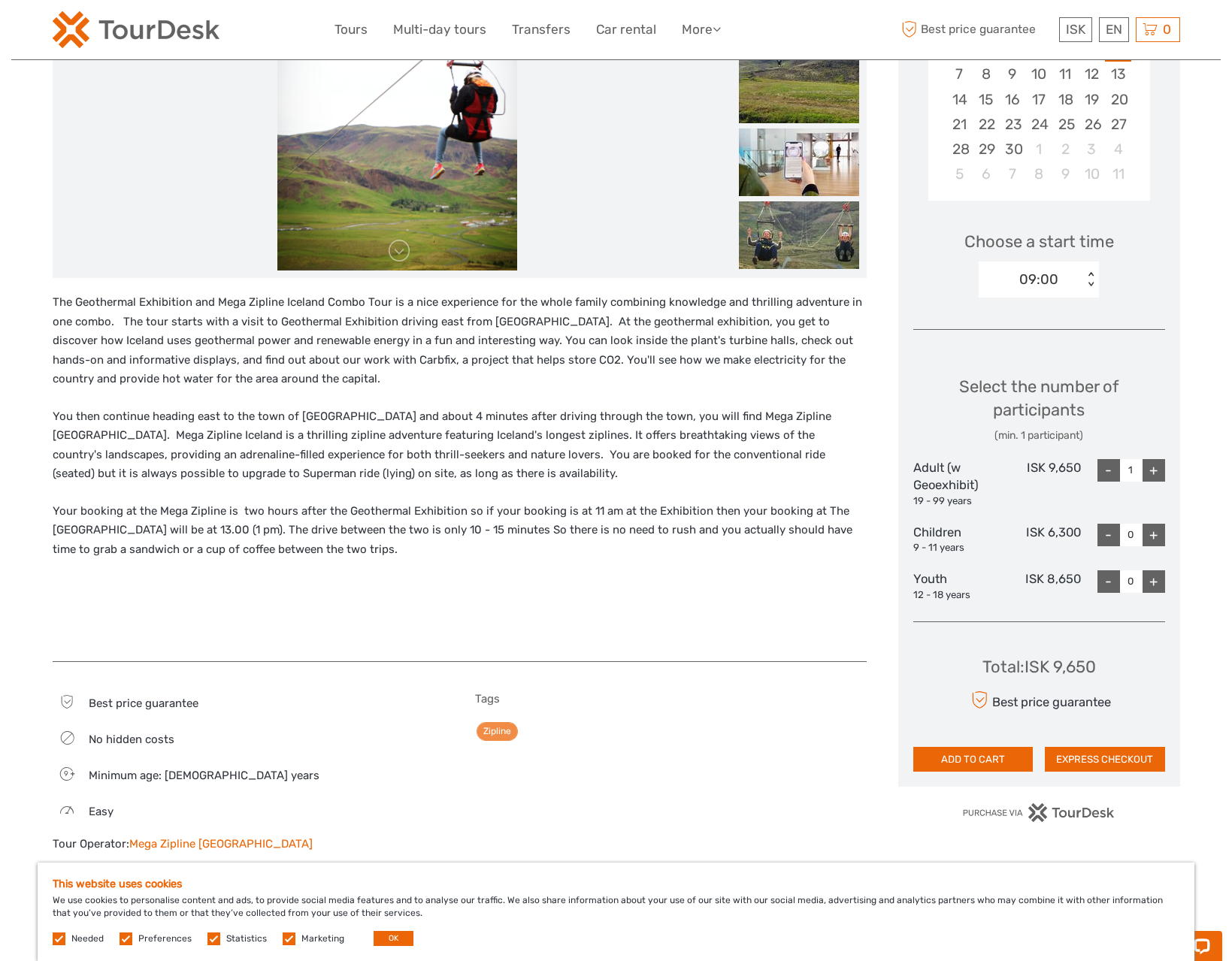
scroll to position [446, 0]
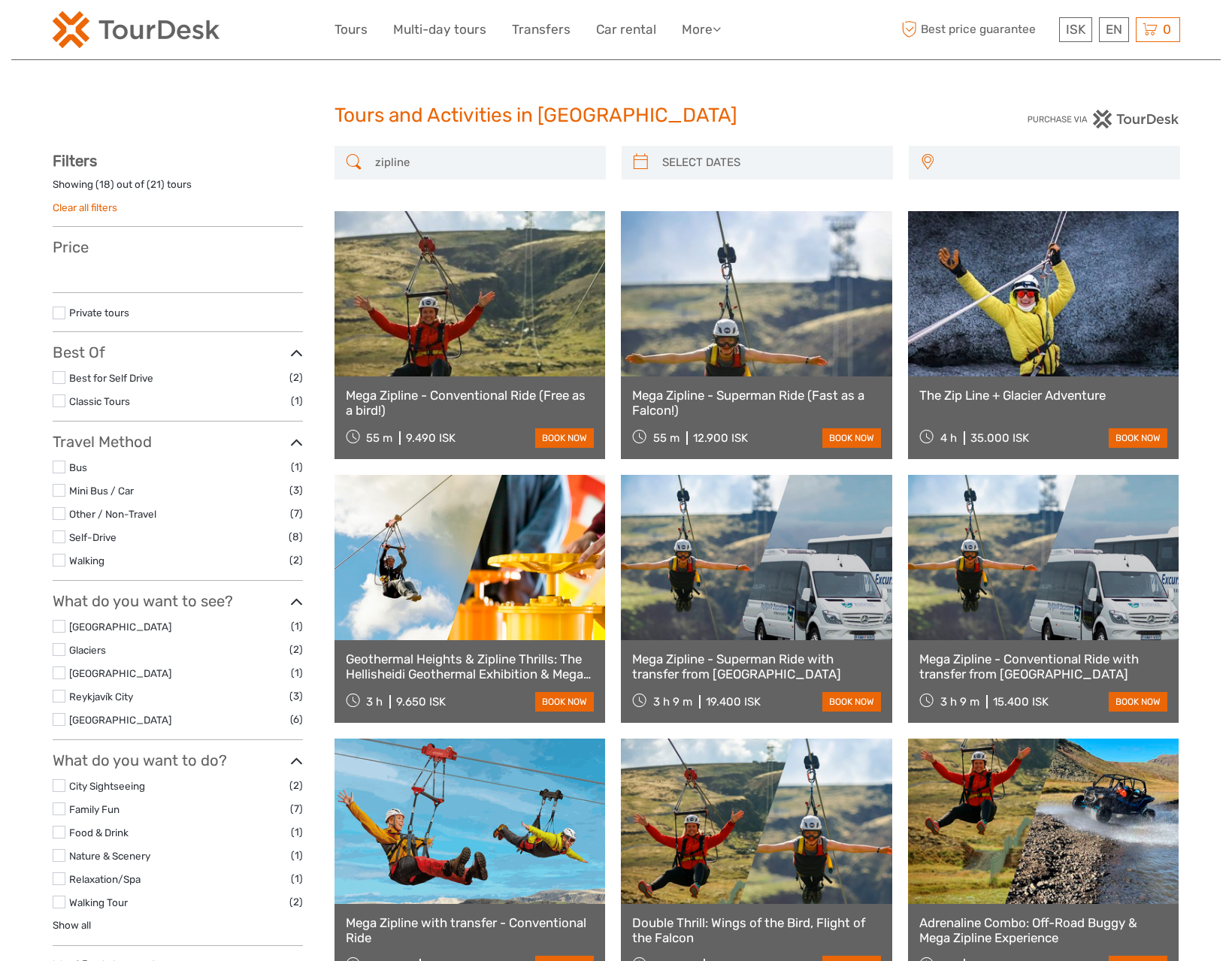
select select
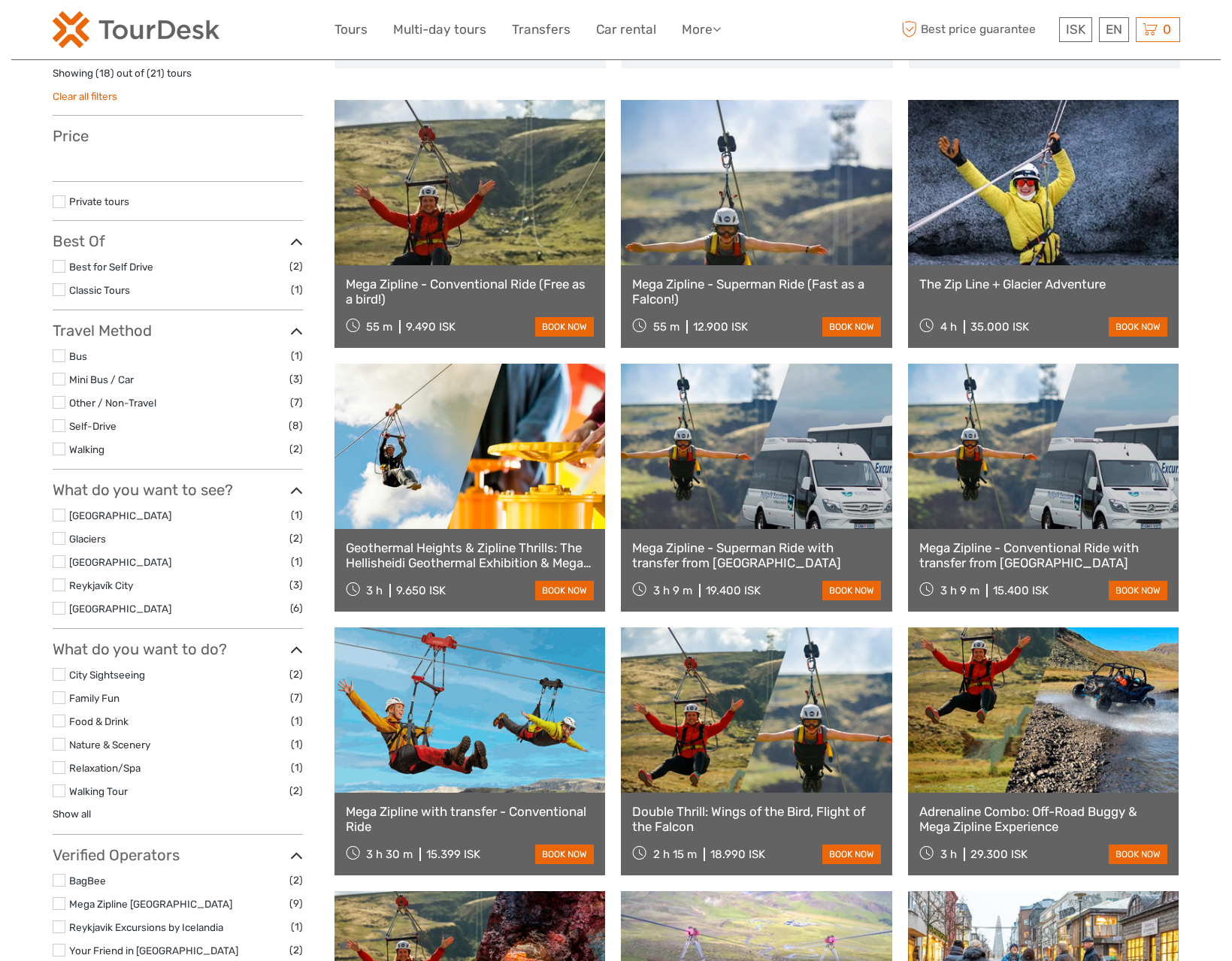
select select
